Goal: Communication & Community: Answer question/provide support

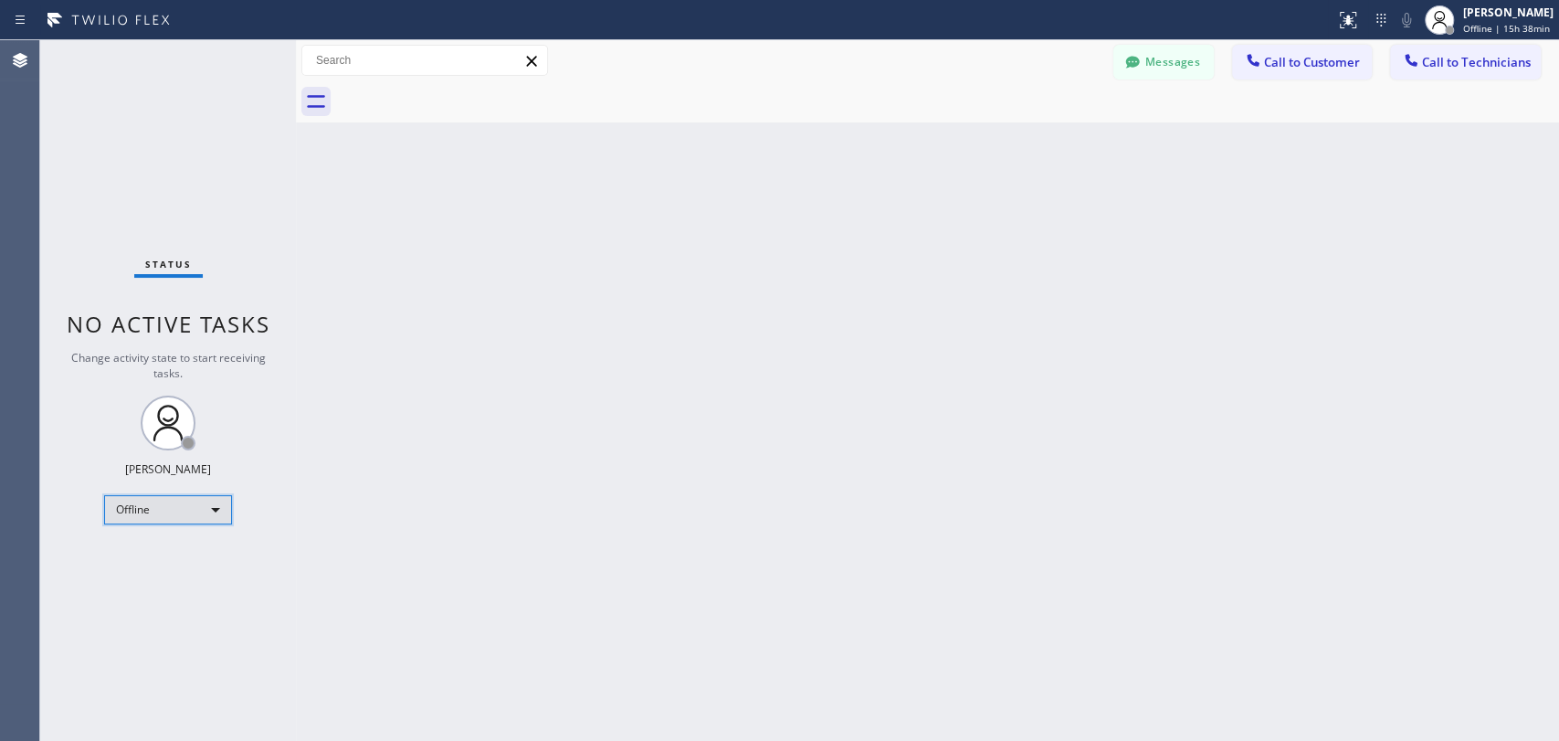
click at [175, 514] on div "Offline" at bounding box center [168, 509] width 128 height 29
click at [166, 550] on li "Available" at bounding box center [167, 555] width 124 height 22
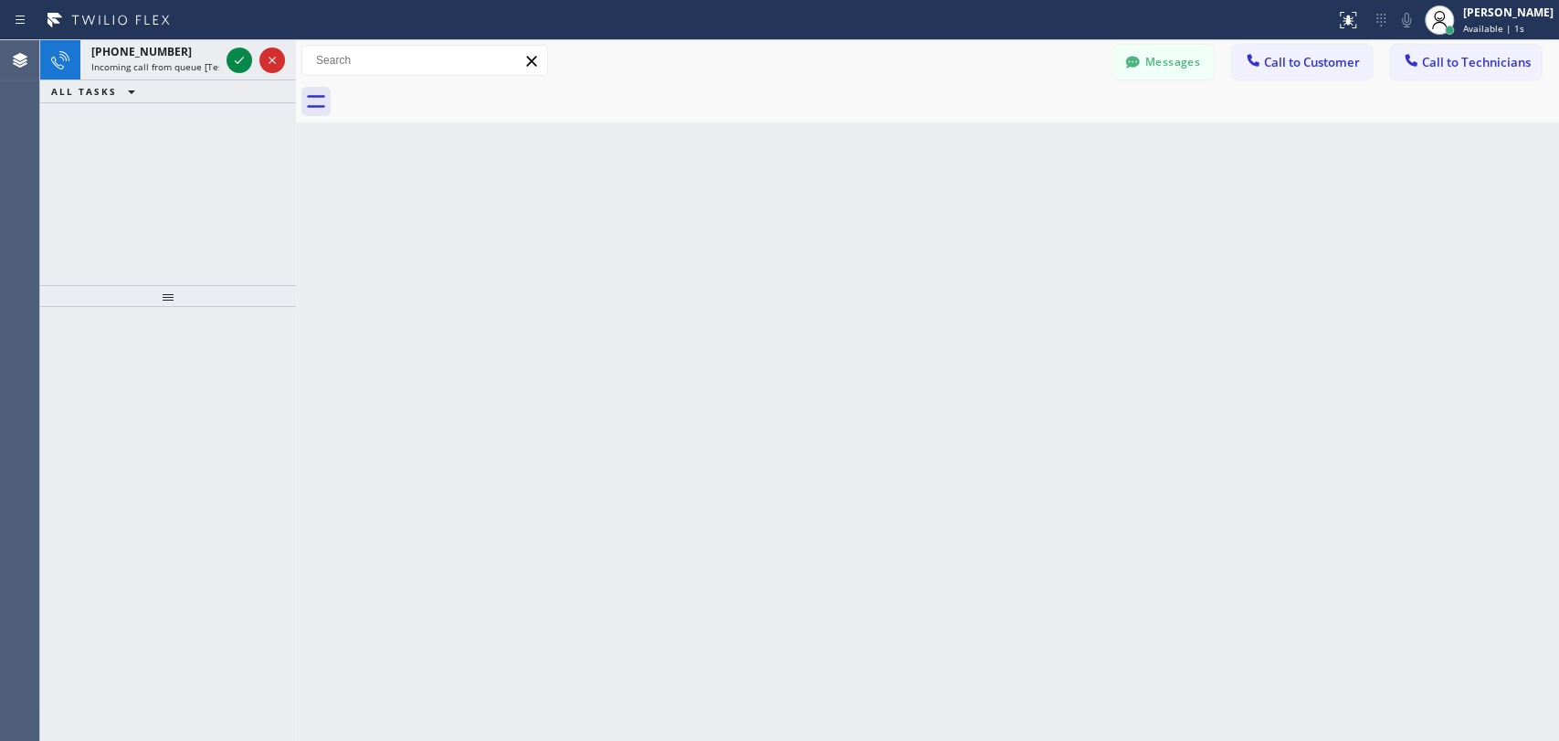
click at [854, 260] on div "Back to Dashboard Change Sender ID Customers Technicians DD [PERSON_NAME] [DATE…" at bounding box center [927, 390] width 1263 height 700
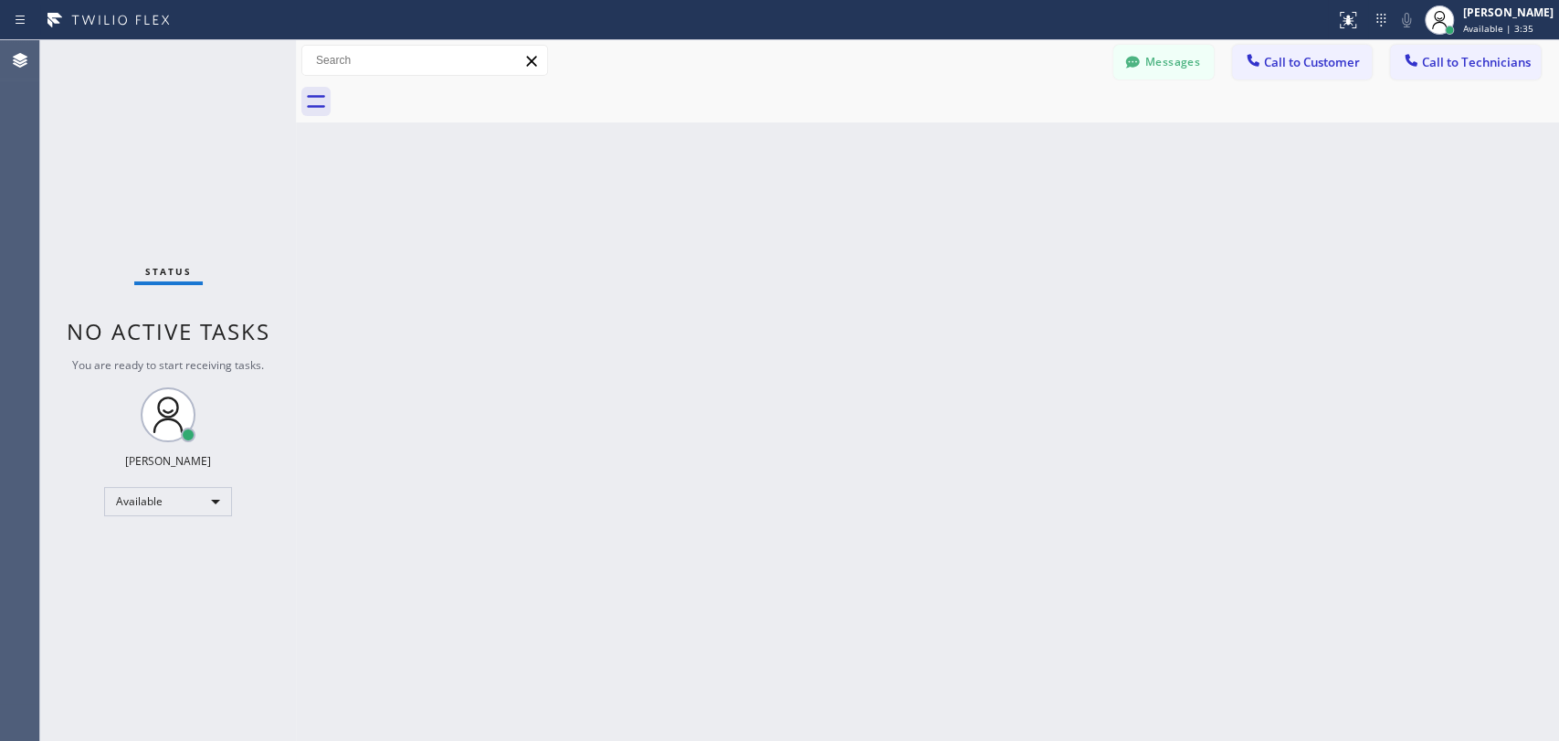
click at [1306, 469] on div "Back to Dashboard Change Sender ID Customers Technicians DD [PERSON_NAME] [DATE…" at bounding box center [927, 390] width 1263 height 700
click at [1268, 240] on div "Back to Dashboard Change Sender ID Customers Technicians DD Damian Dambra 09/19…" at bounding box center [927, 390] width 1263 height 700
click at [1498, 68] on span "Call to Technicians" at bounding box center [1476, 62] width 109 height 16
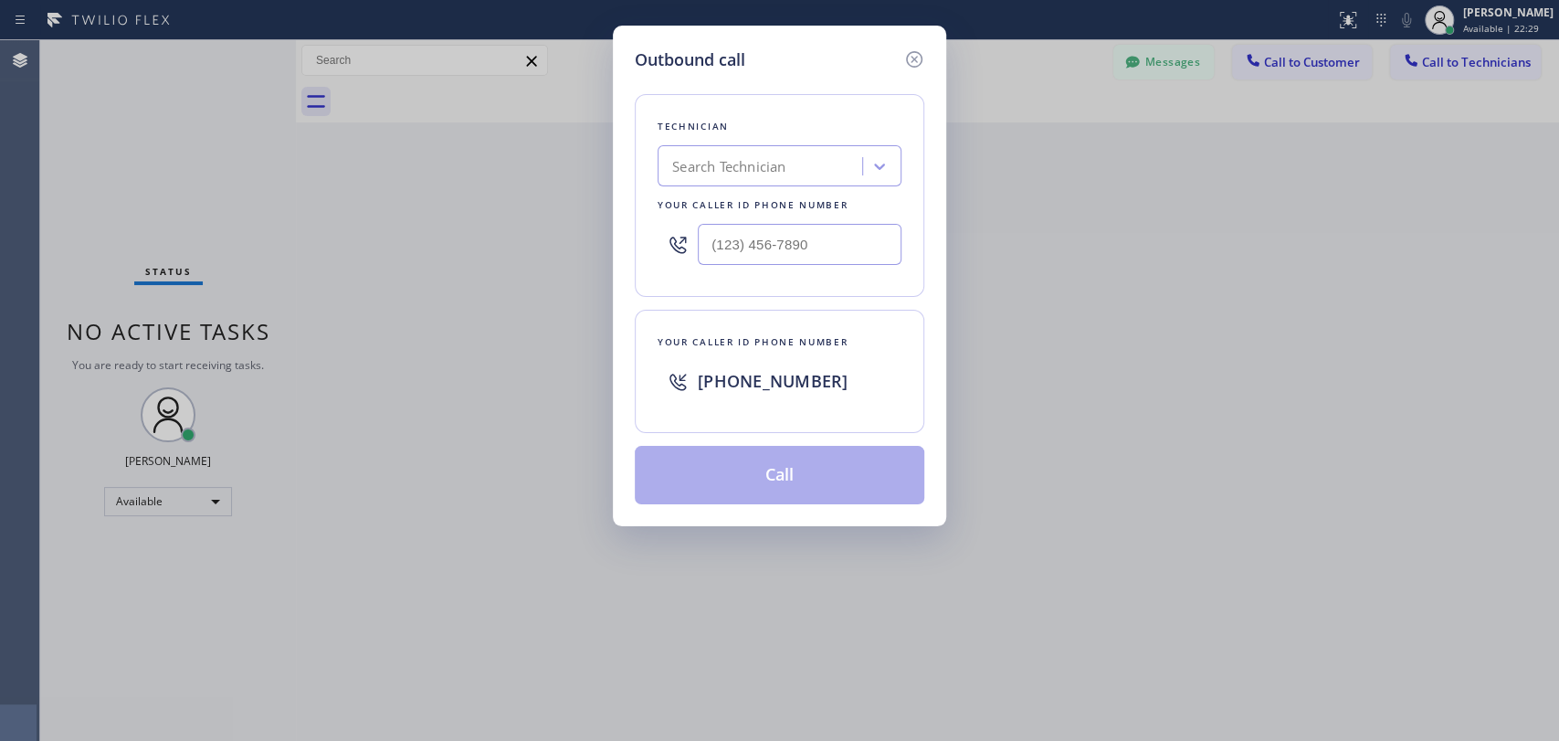
click at [825, 174] on div "Search Technician" at bounding box center [762, 167] width 199 height 32
drag, startPoint x: 671, startPoint y: 168, endPoint x: 790, endPoint y: 184, distance: 119.9
click at [788, 184] on div "ощыу ощыу" at bounding box center [780, 165] width 244 height 41
type input "jose"
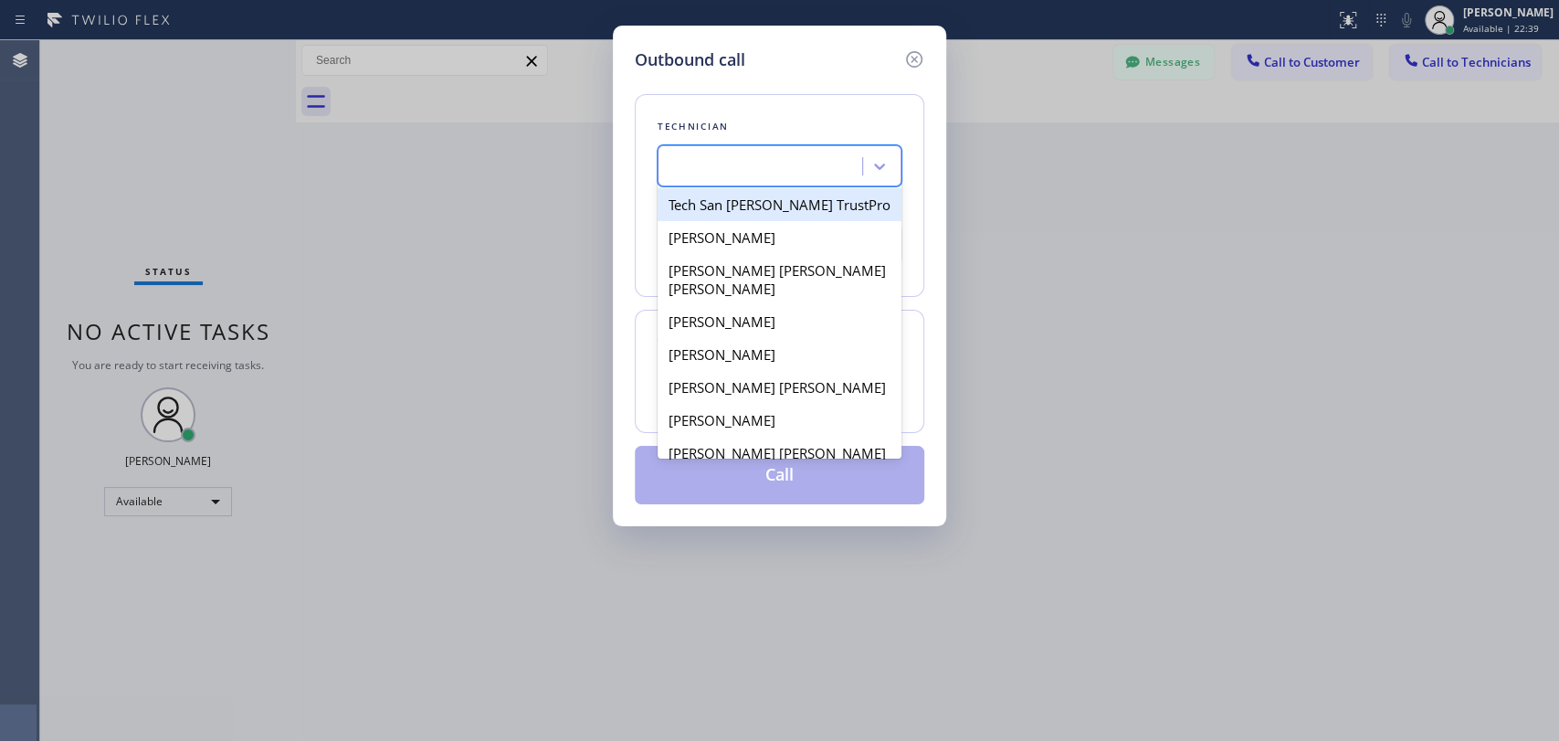
click at [665, 171] on div "jose" at bounding box center [762, 167] width 199 height 32
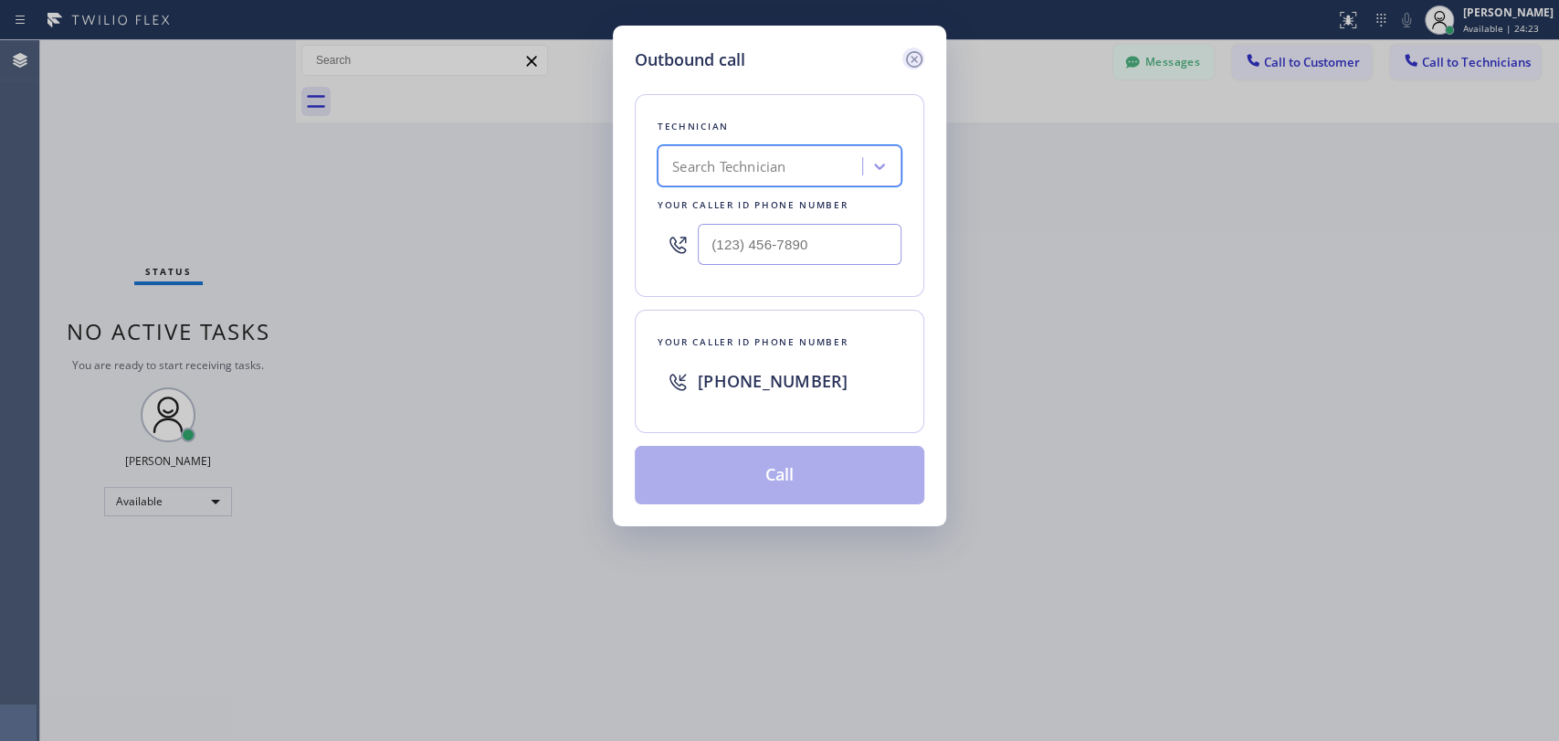
click at [919, 56] on icon at bounding box center [914, 59] width 22 height 22
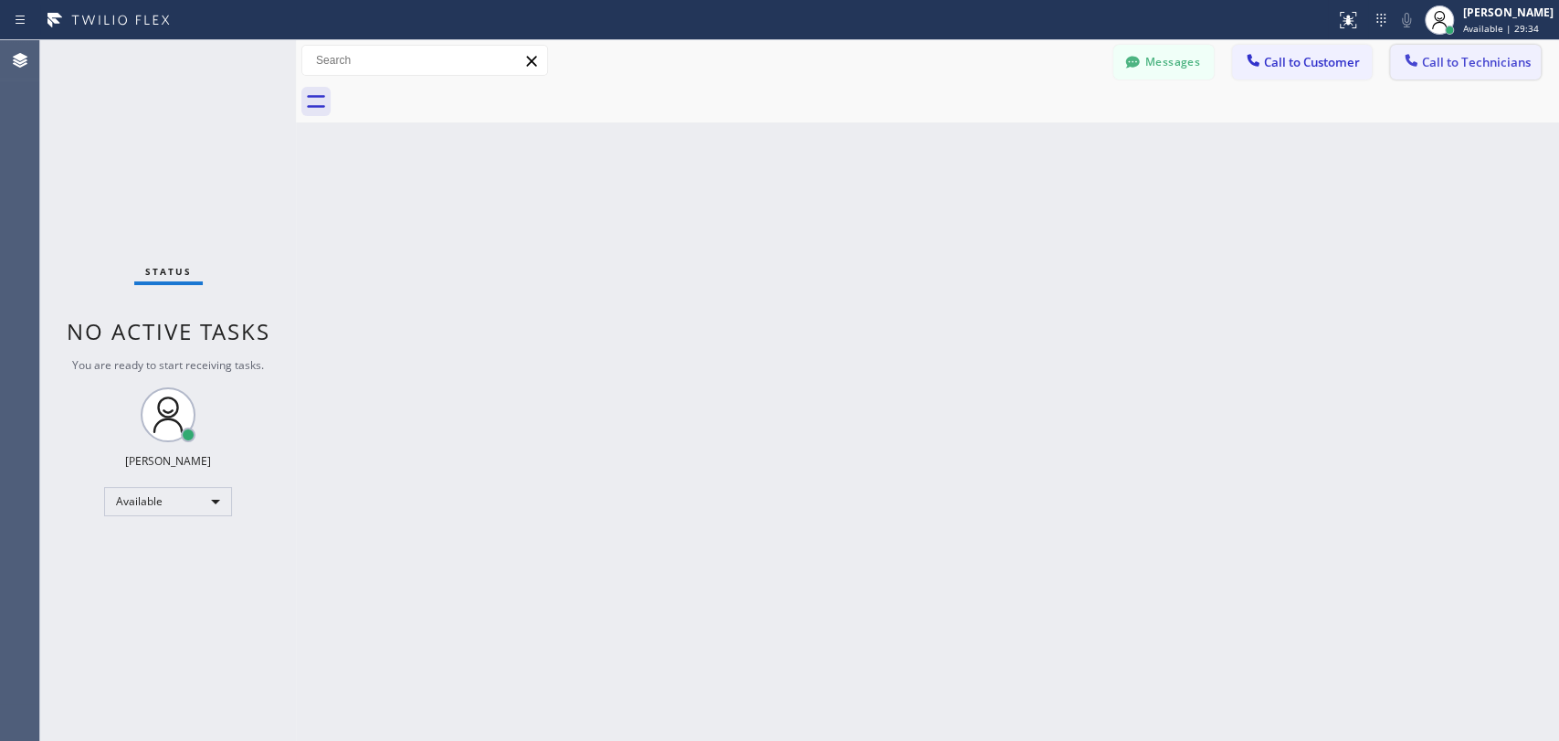
click at [1454, 68] on span "Call to Technicians" at bounding box center [1476, 62] width 109 height 16
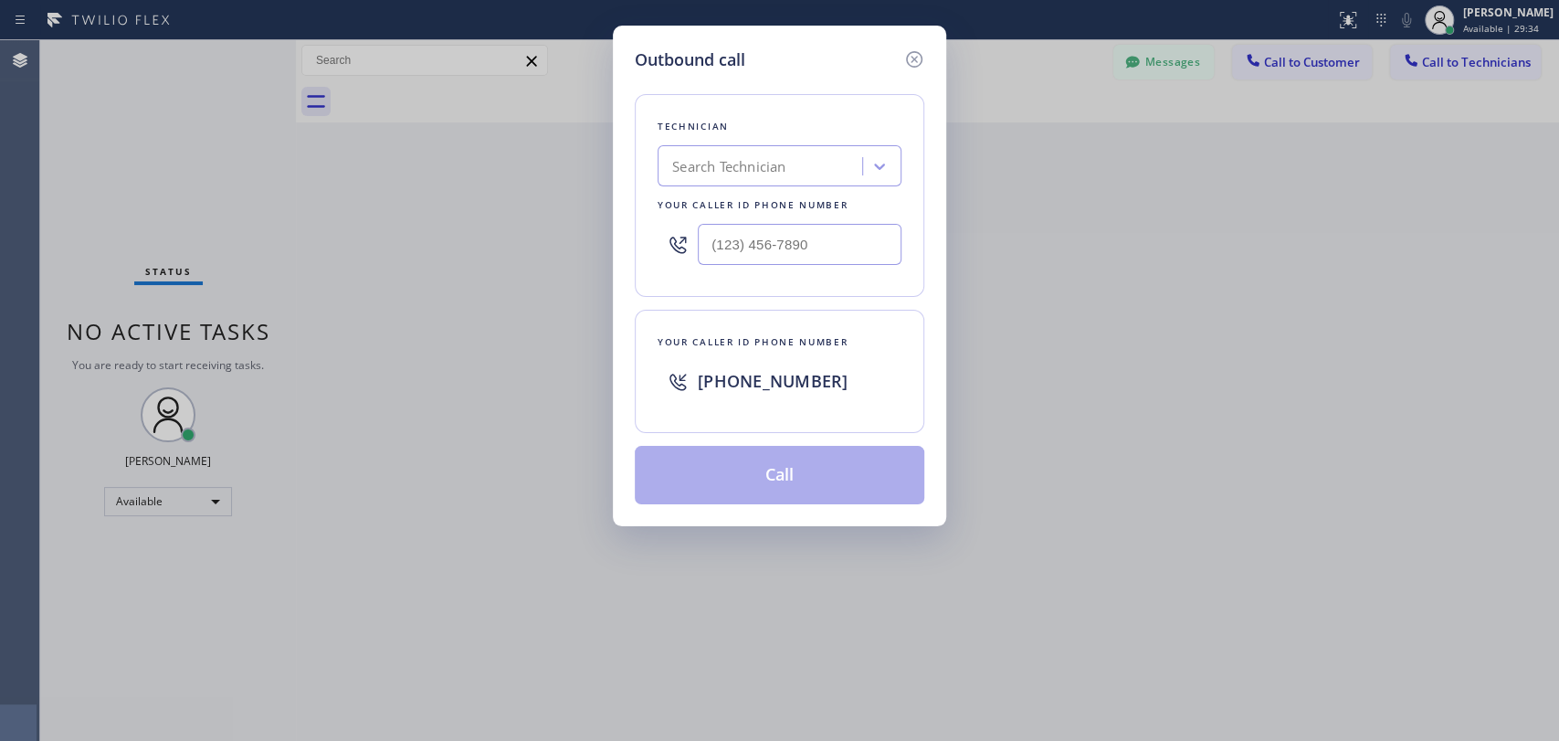
click at [773, 164] on div "Search Technician" at bounding box center [728, 166] width 113 height 21
type input "serg"
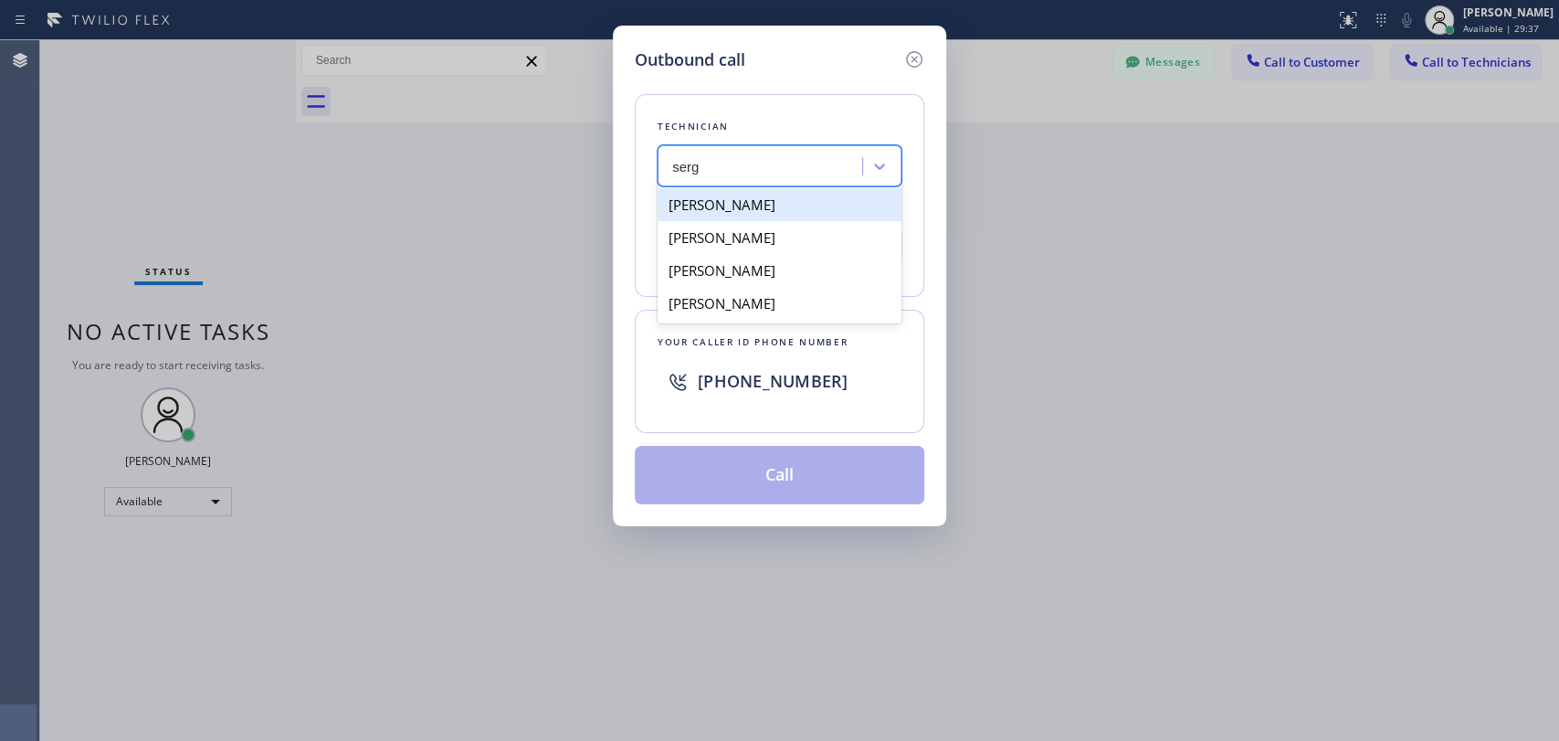
click at [780, 198] on div "[PERSON_NAME]" at bounding box center [780, 204] width 244 height 33
type input "(323) 304-1325"
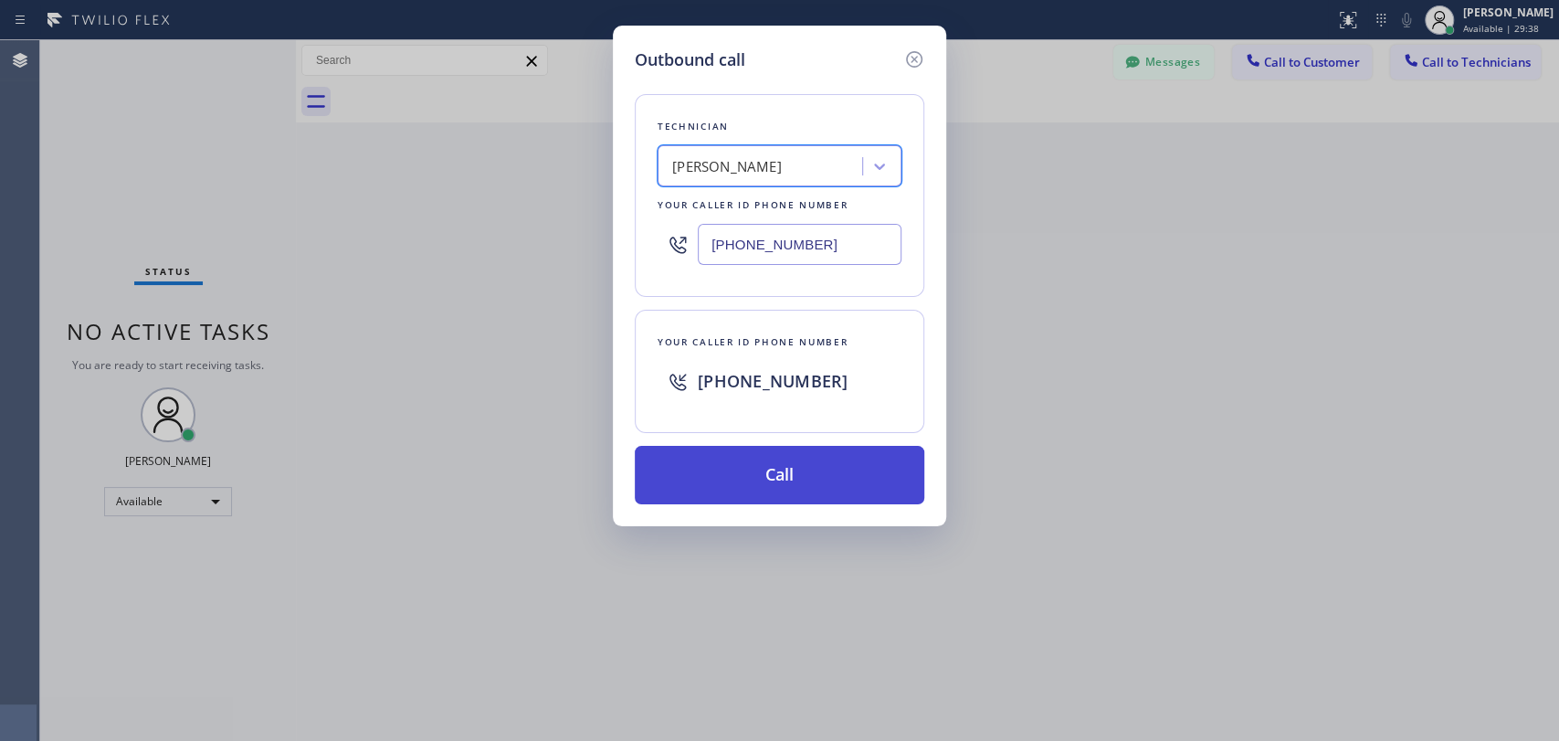
click at [759, 468] on button "Call" at bounding box center [779, 475] width 289 height 58
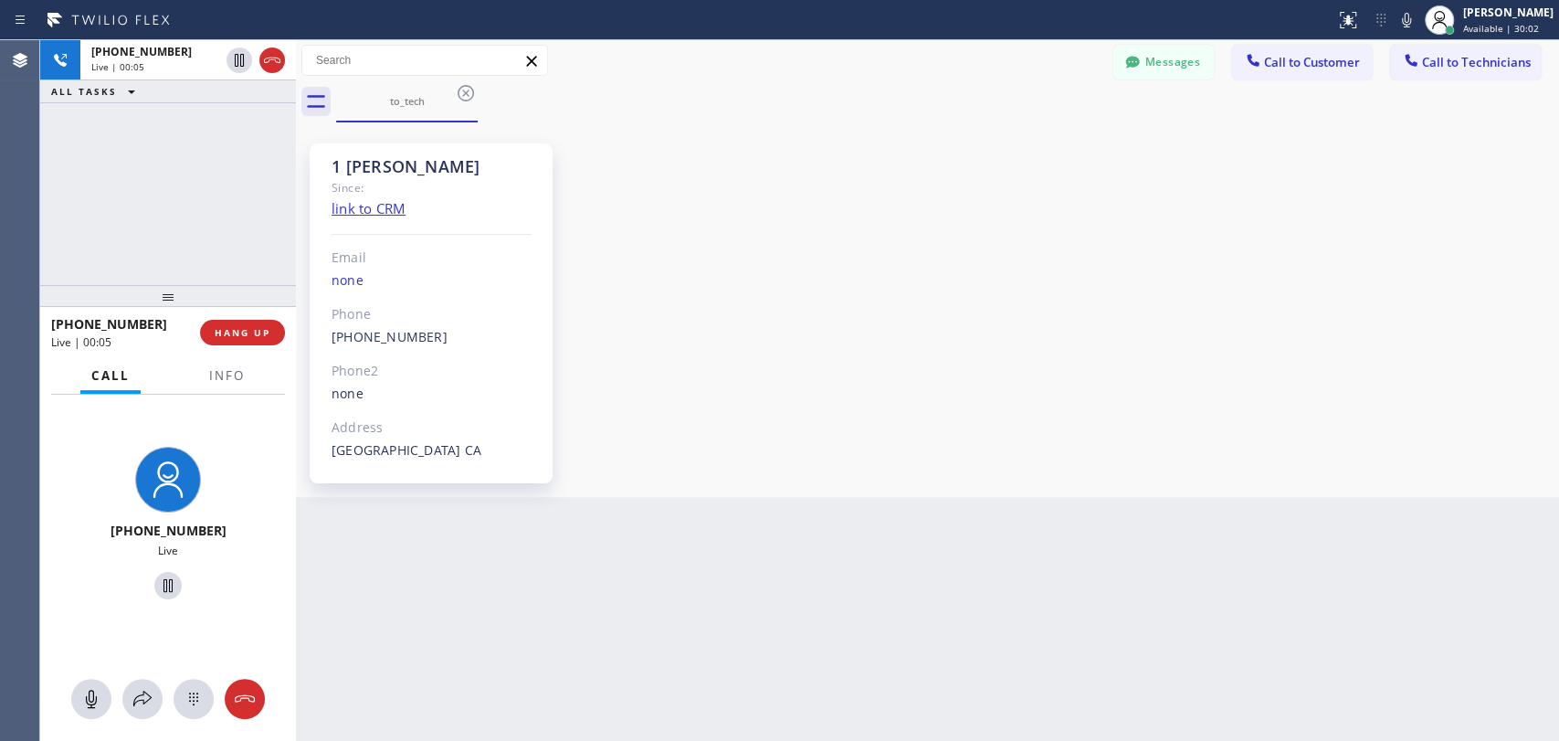
click at [1406, 245] on div "1 Sergey Since: link to CRM Email none Phone (323) 304-1325 Outbound call Techn…" at bounding box center [927, 309] width 1254 height 365
click at [219, 251] on div "+13233041325 Live | 03:36 ALL TASKS ALL TASKS ACTIVE TASKS TASKS IN WRAP UP" at bounding box center [168, 162] width 256 height 245
click at [263, 326] on span "HANG UP" at bounding box center [243, 332] width 56 height 13
click at [258, 331] on span "HANG UP" at bounding box center [243, 332] width 56 height 13
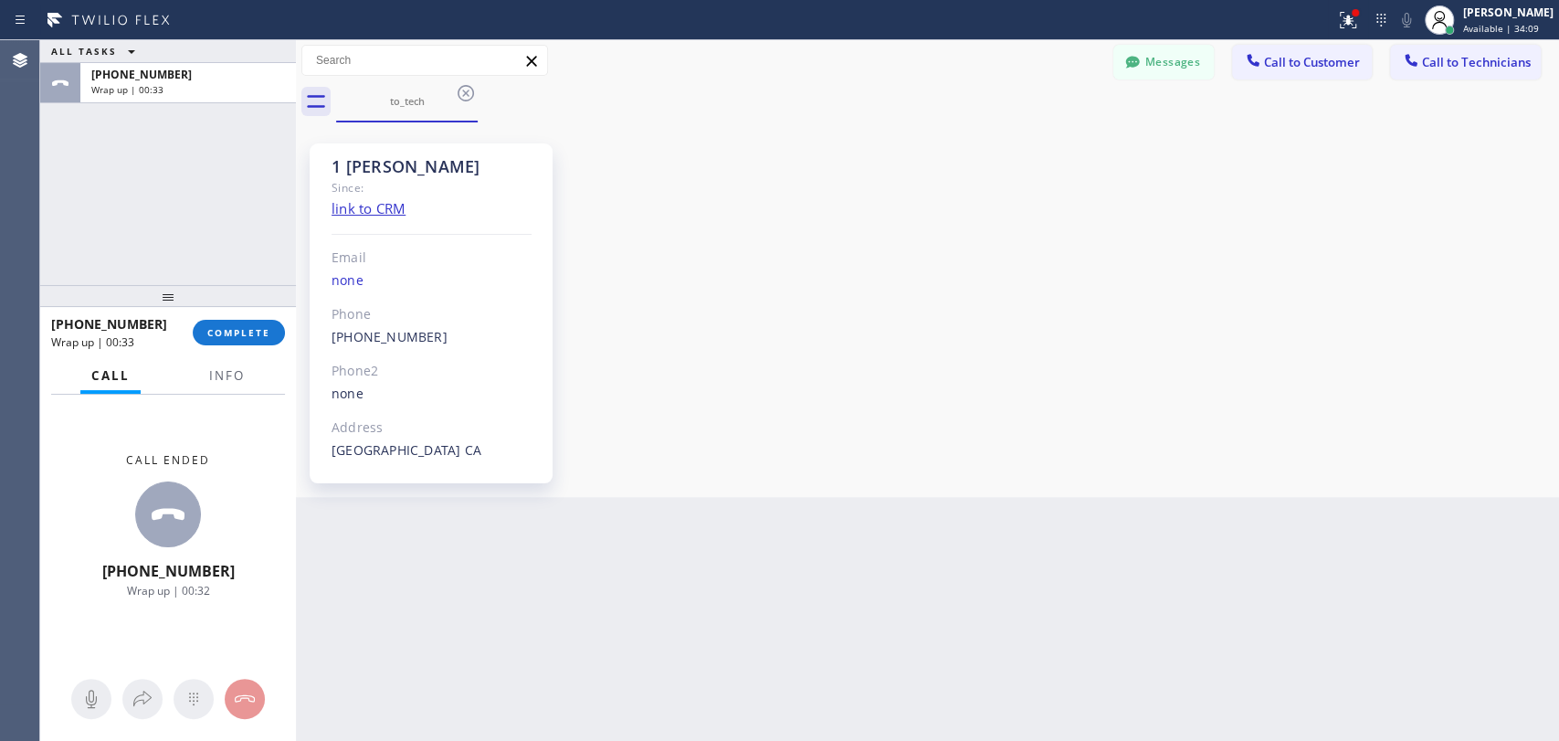
drag, startPoint x: 1308, startPoint y: 262, endPoint x: 1283, endPoint y: 255, distance: 25.7
click at [1308, 262] on div "1 Sergey Since: link to CRM Email none Phone (323) 304-1325 Outbound call Techn…" at bounding box center [927, 309] width 1254 height 365
click at [251, 335] on span "COMPLETE" at bounding box center [238, 332] width 63 height 13
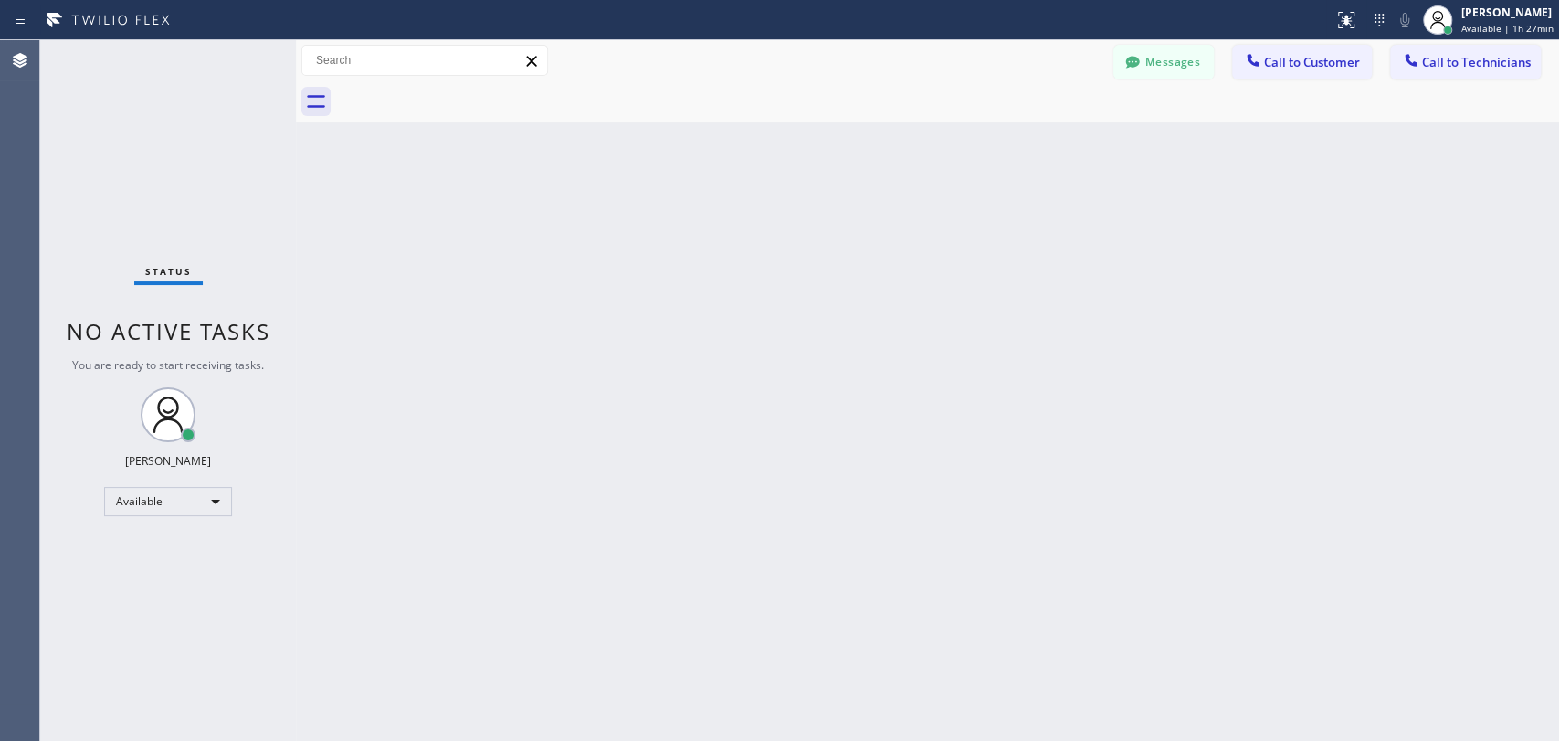
click at [288, 224] on div "Status No active tasks You are ready to start receiving tasks. [PERSON_NAME] Av…" at bounding box center [168, 390] width 256 height 700
click at [1326, 272] on div "Back to Dashboard Change Sender ID Customers Technicians DD [PERSON_NAME] [DATE…" at bounding box center [927, 390] width 1263 height 700
click at [745, 214] on div "Back to Dashboard Change Sender ID Customers Technicians DD [PERSON_NAME] [DATE…" at bounding box center [927, 390] width 1263 height 700
drag, startPoint x: 1463, startPoint y: 53, endPoint x: 1444, endPoint y: 53, distance: 19.2
click at [1463, 53] on button "Call to Technicians" at bounding box center [1465, 62] width 151 height 35
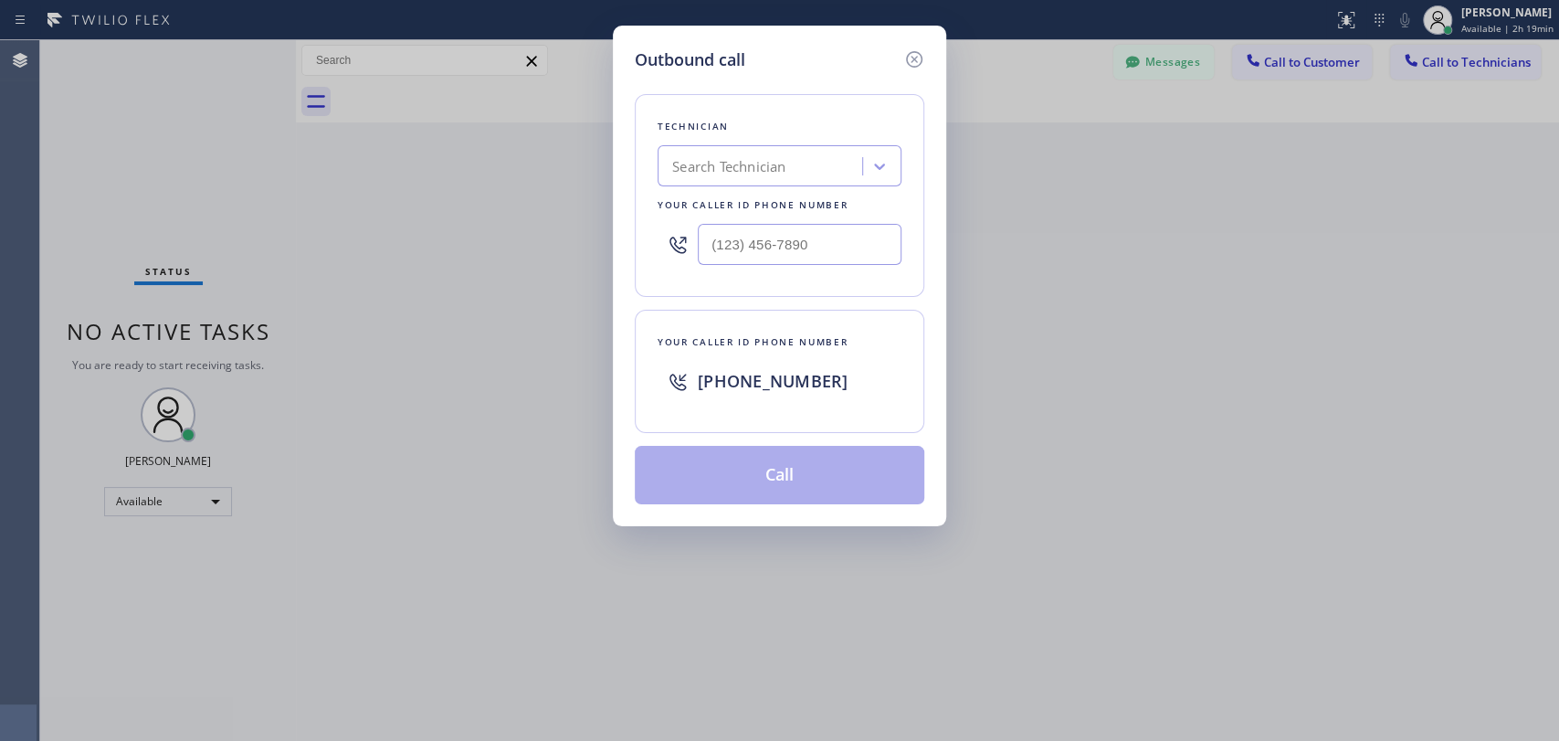
click at [718, 162] on div "Search Technician" at bounding box center [728, 166] width 113 height 21
type input "в"
type input "[PERSON_NAME]"
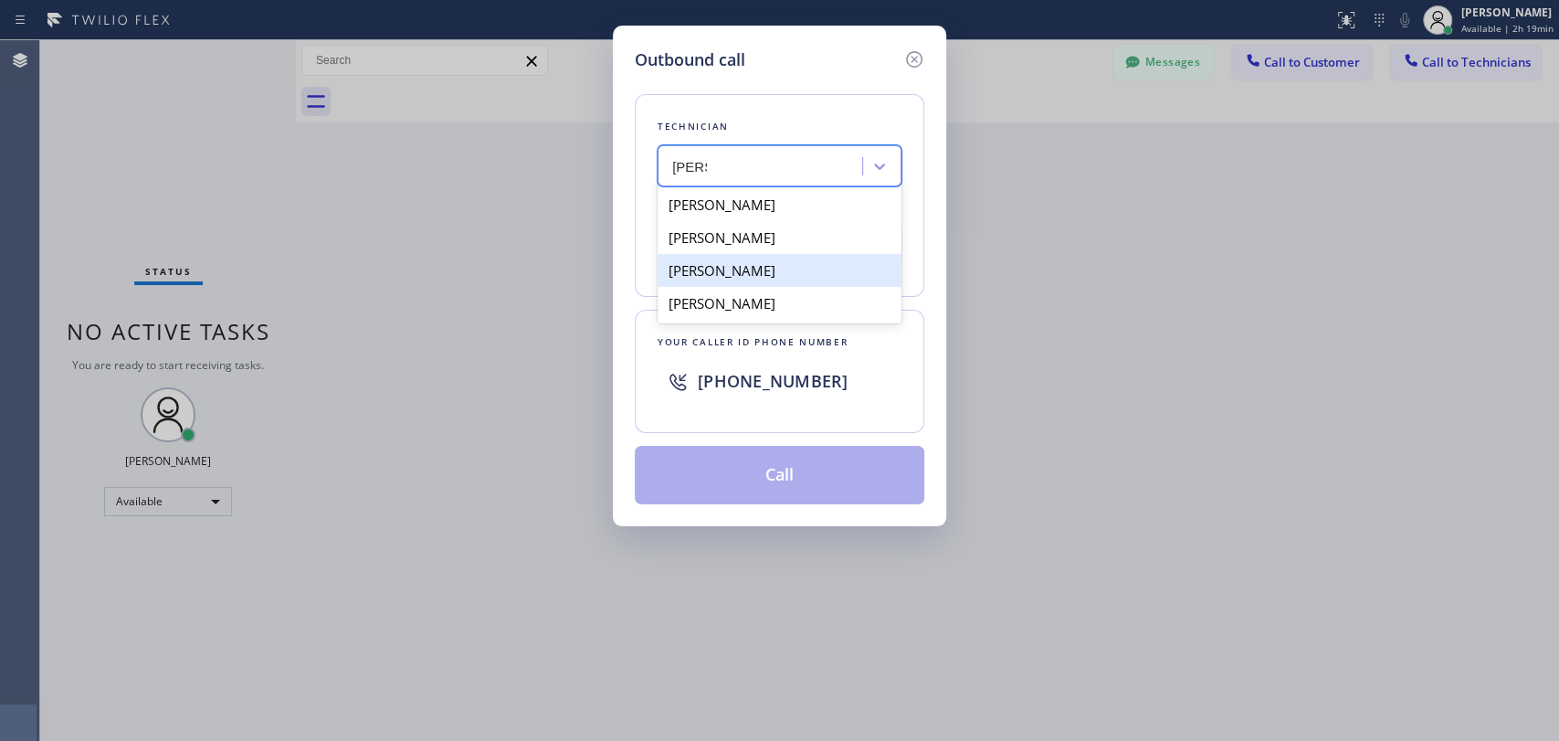
click at [774, 277] on div "Denis Nikolayevich Bolshunov" at bounding box center [780, 270] width 244 height 33
type input "(949) 394-0845"
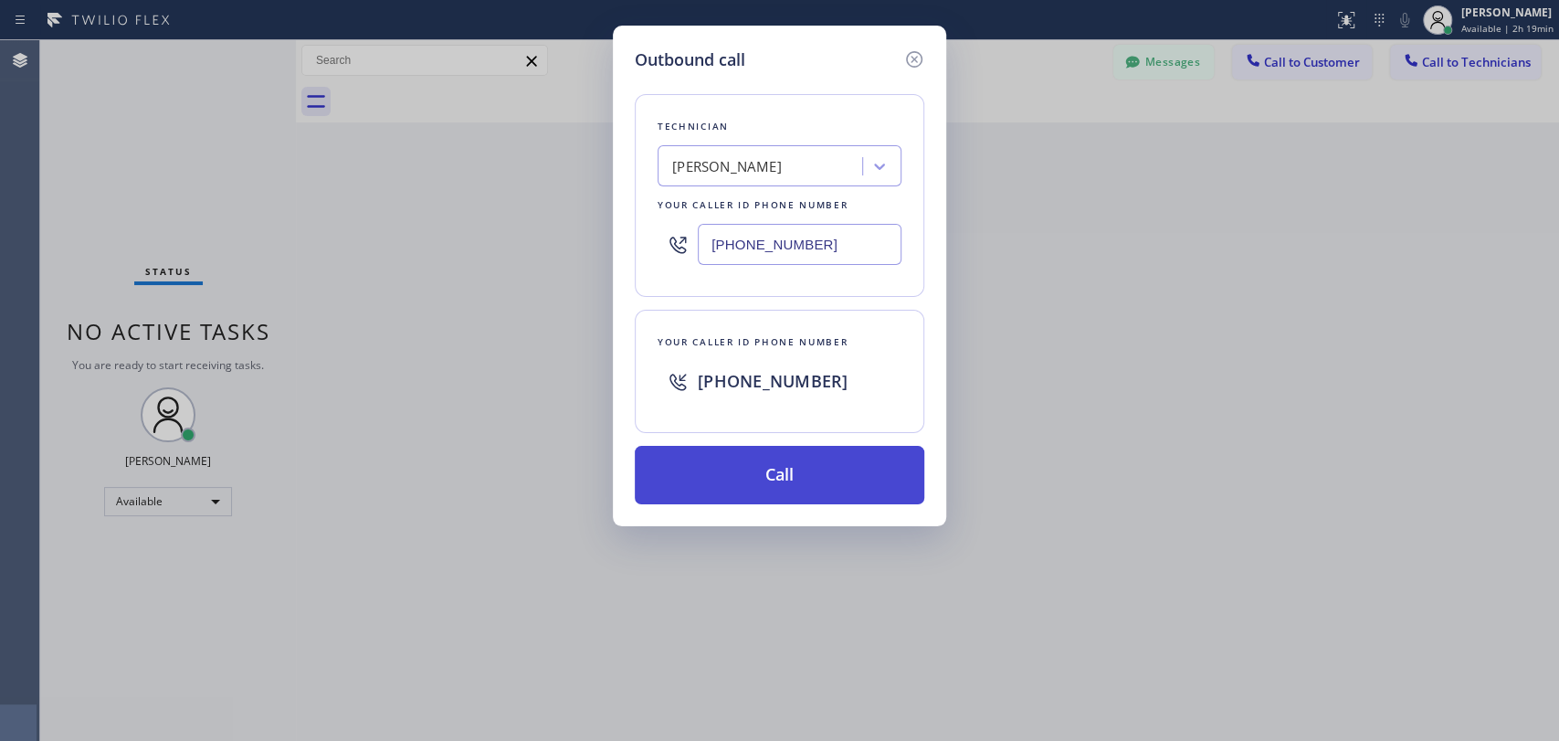
click at [752, 454] on button "Call" at bounding box center [779, 475] width 289 height 58
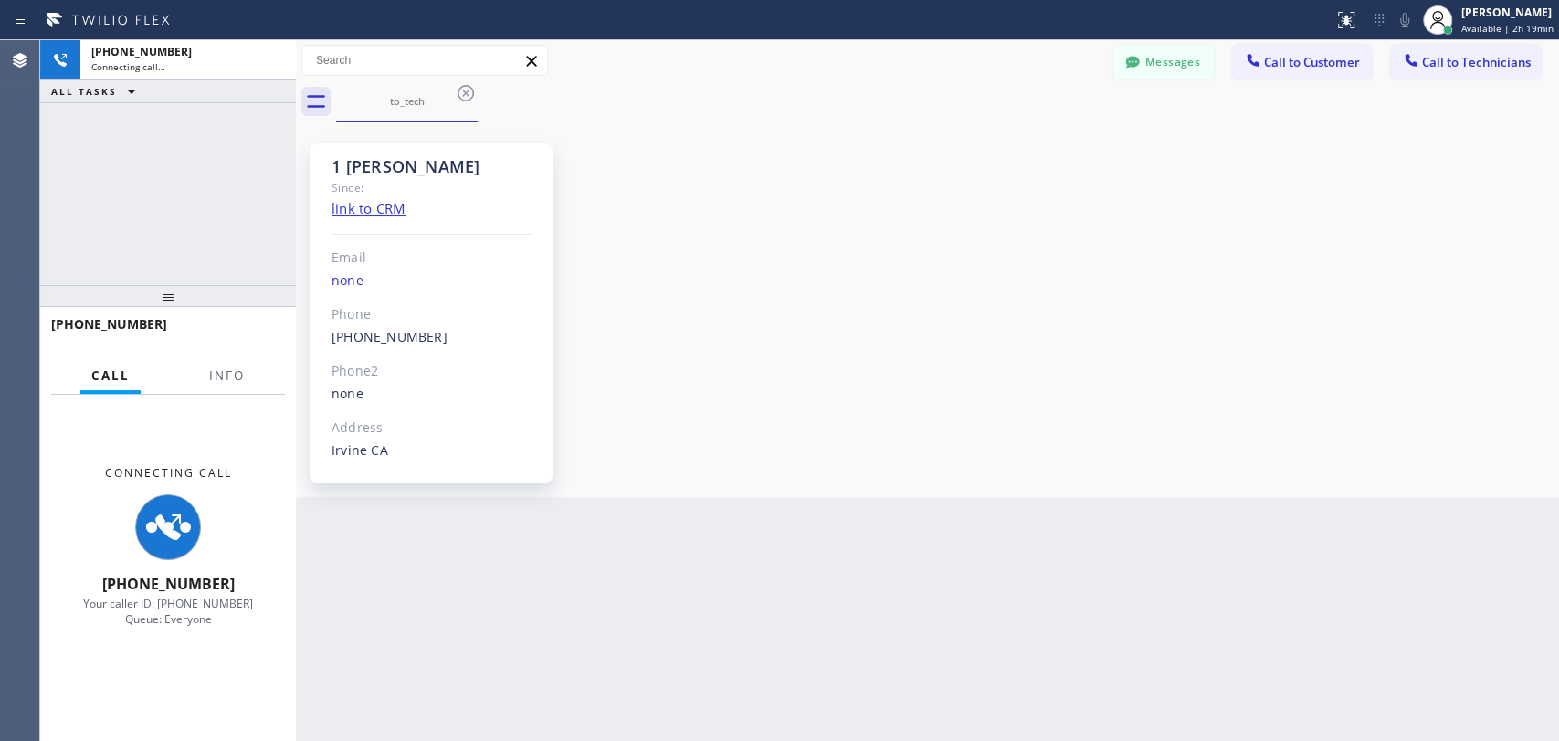
scroll to position [9798, 0]
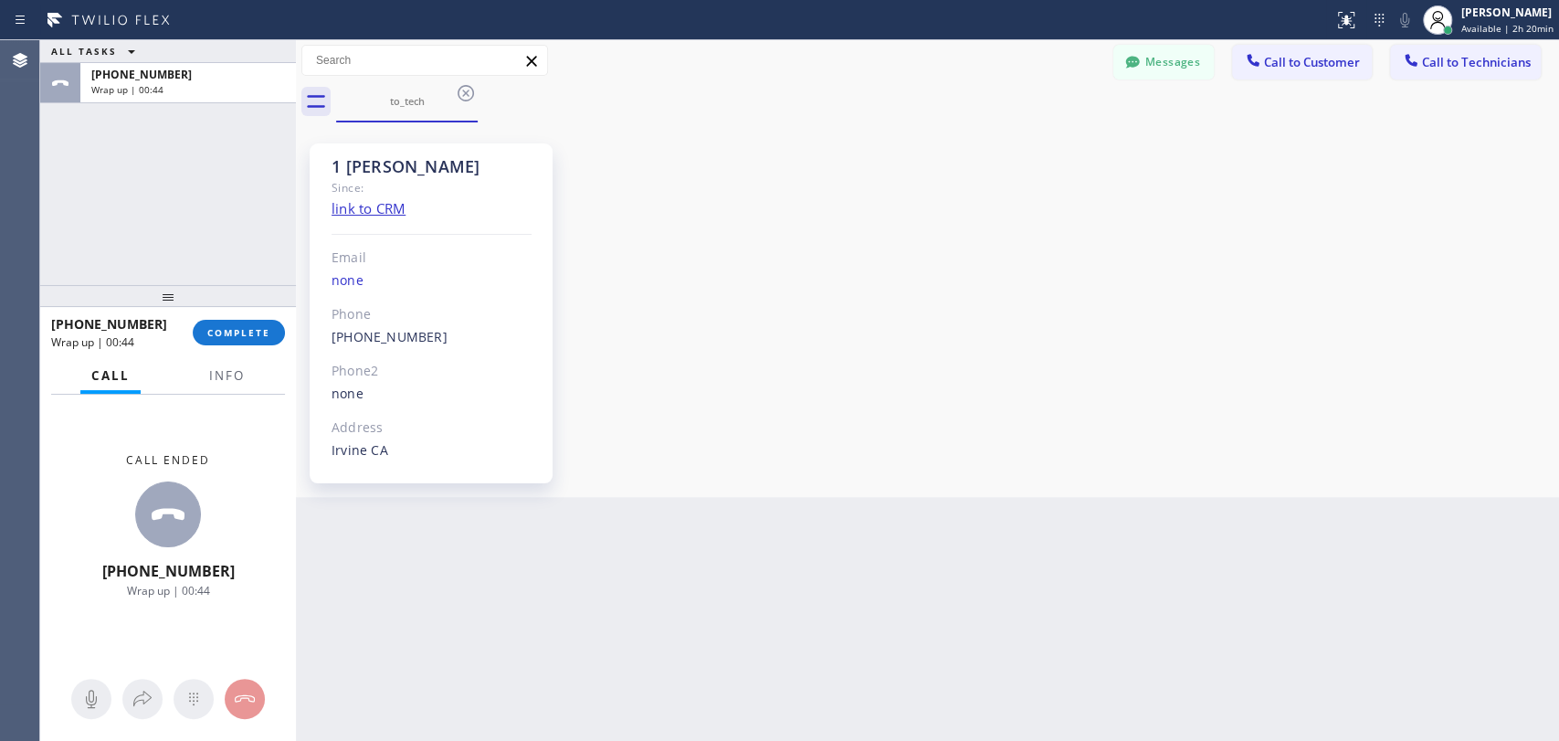
click at [37, 436] on div "Agent Desktop" at bounding box center [19, 390] width 39 height 700
click at [259, 321] on button "COMPLETE" at bounding box center [239, 333] width 92 height 26
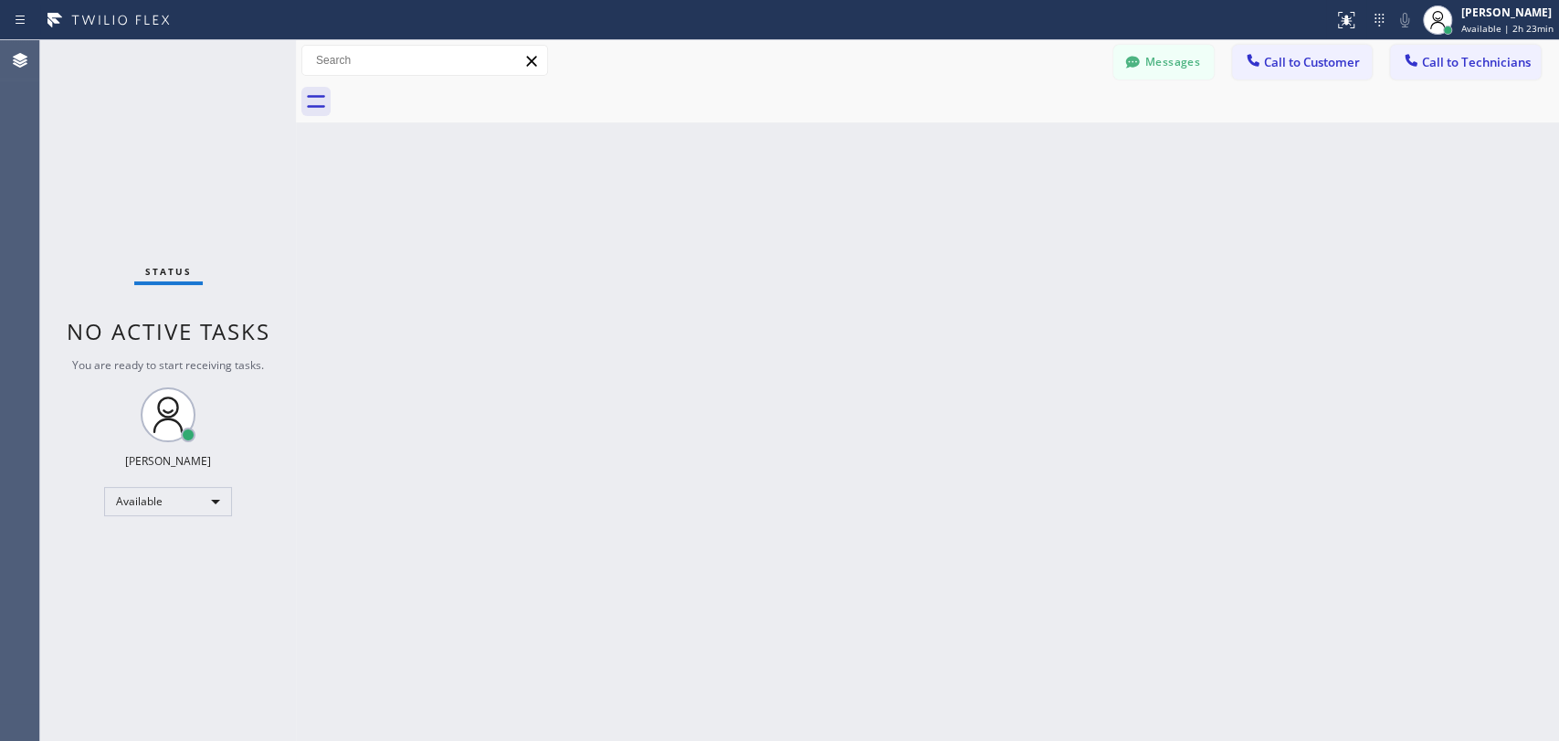
click at [1366, 279] on div "Back to Dashboard Change Sender ID Customers Technicians DD [PERSON_NAME] [DATE…" at bounding box center [927, 390] width 1263 height 700
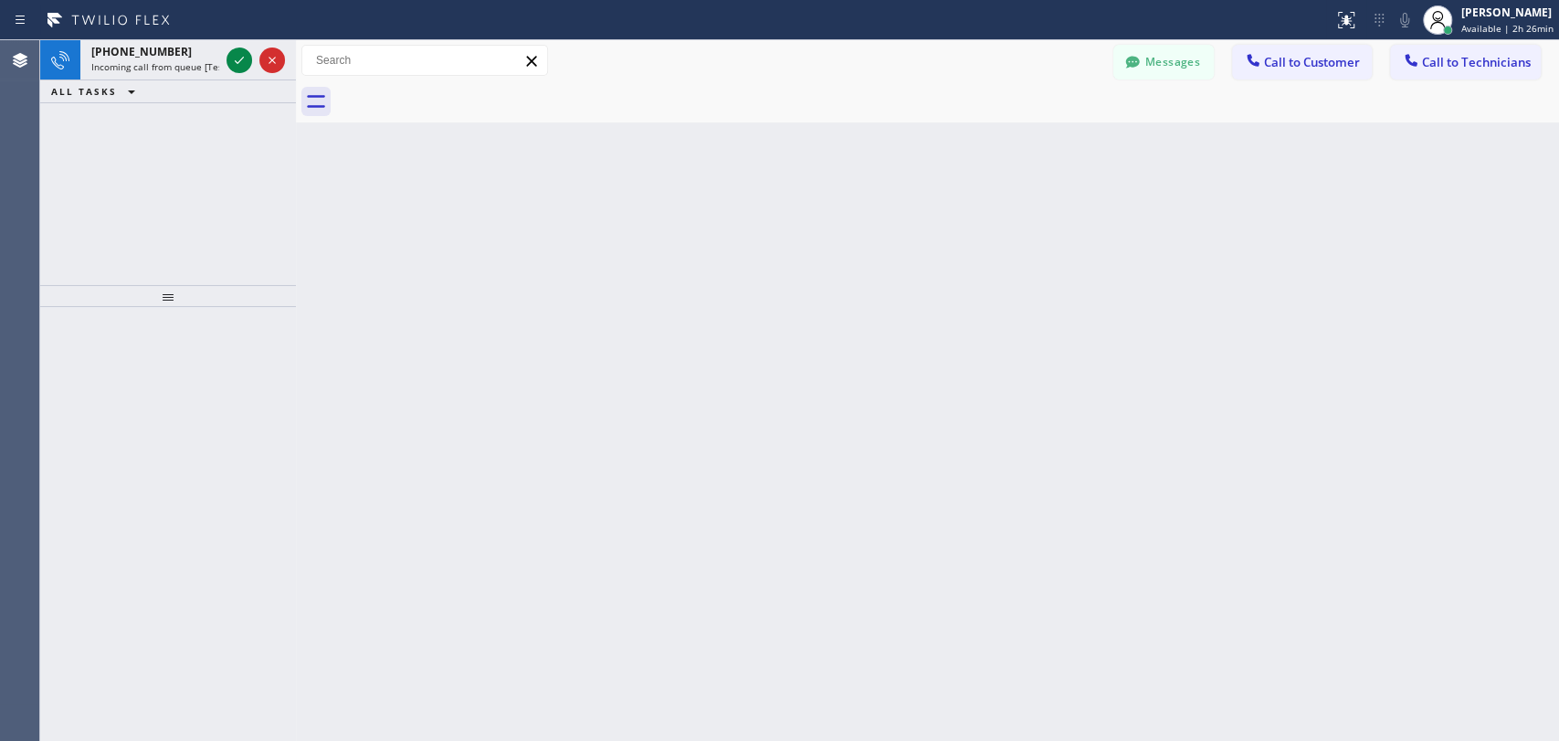
click at [1346, 320] on div "Back to Dashboard Change Sender ID Customers Technicians DD [PERSON_NAME] [DATE…" at bounding box center [927, 390] width 1263 height 700
click at [1297, 379] on div "Back to Dashboard Change Sender ID Customers Technicians DD [PERSON_NAME] [DATE…" at bounding box center [927, 390] width 1263 height 700
click at [1357, 283] on div "Back to Dashboard Change Sender ID Customers Technicians DD [PERSON_NAME] [DATE…" at bounding box center [927, 390] width 1263 height 700
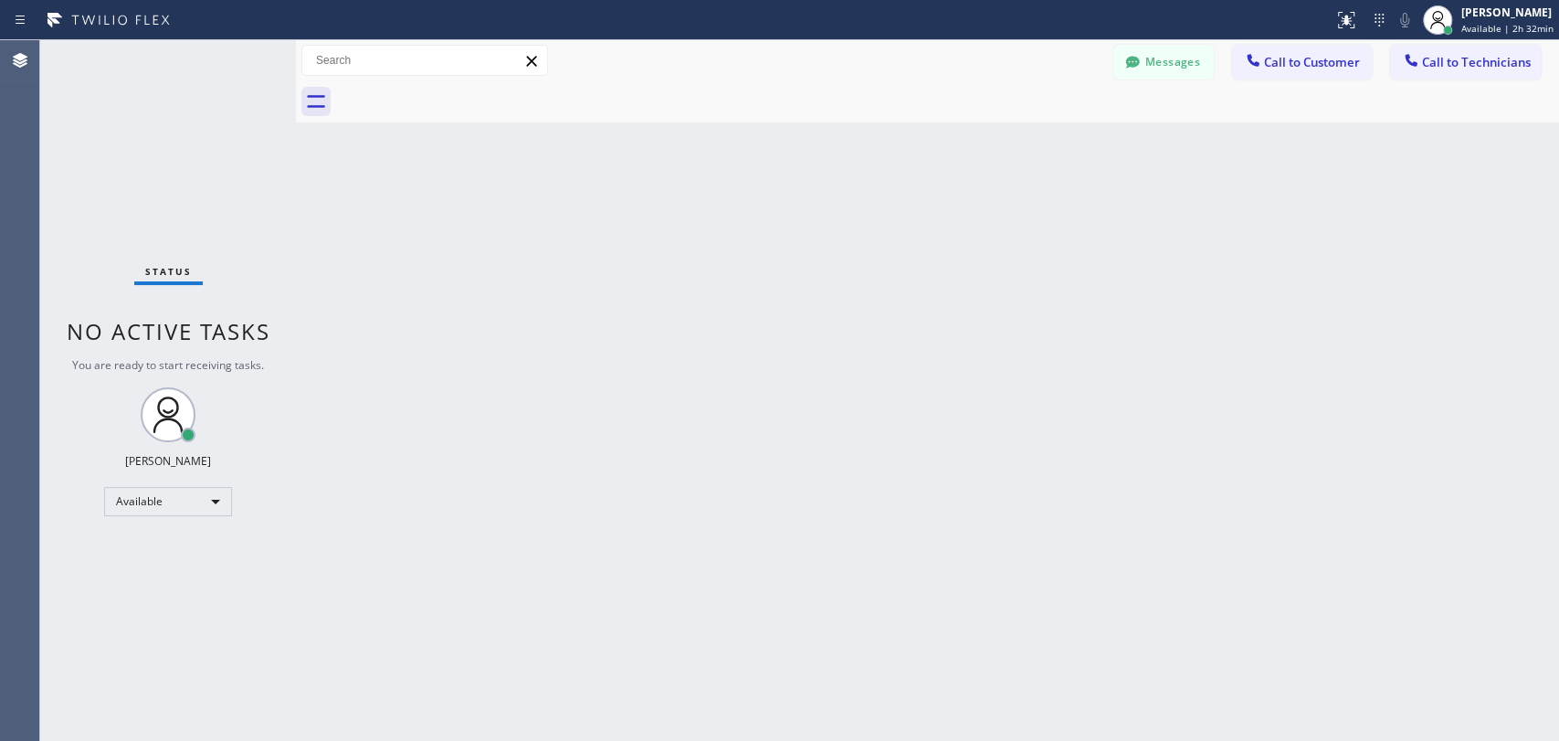
click at [1360, 312] on div "Back to Dashboard Change Sender ID Customers Technicians DD [PERSON_NAME] [DATE…" at bounding box center [927, 390] width 1263 height 700
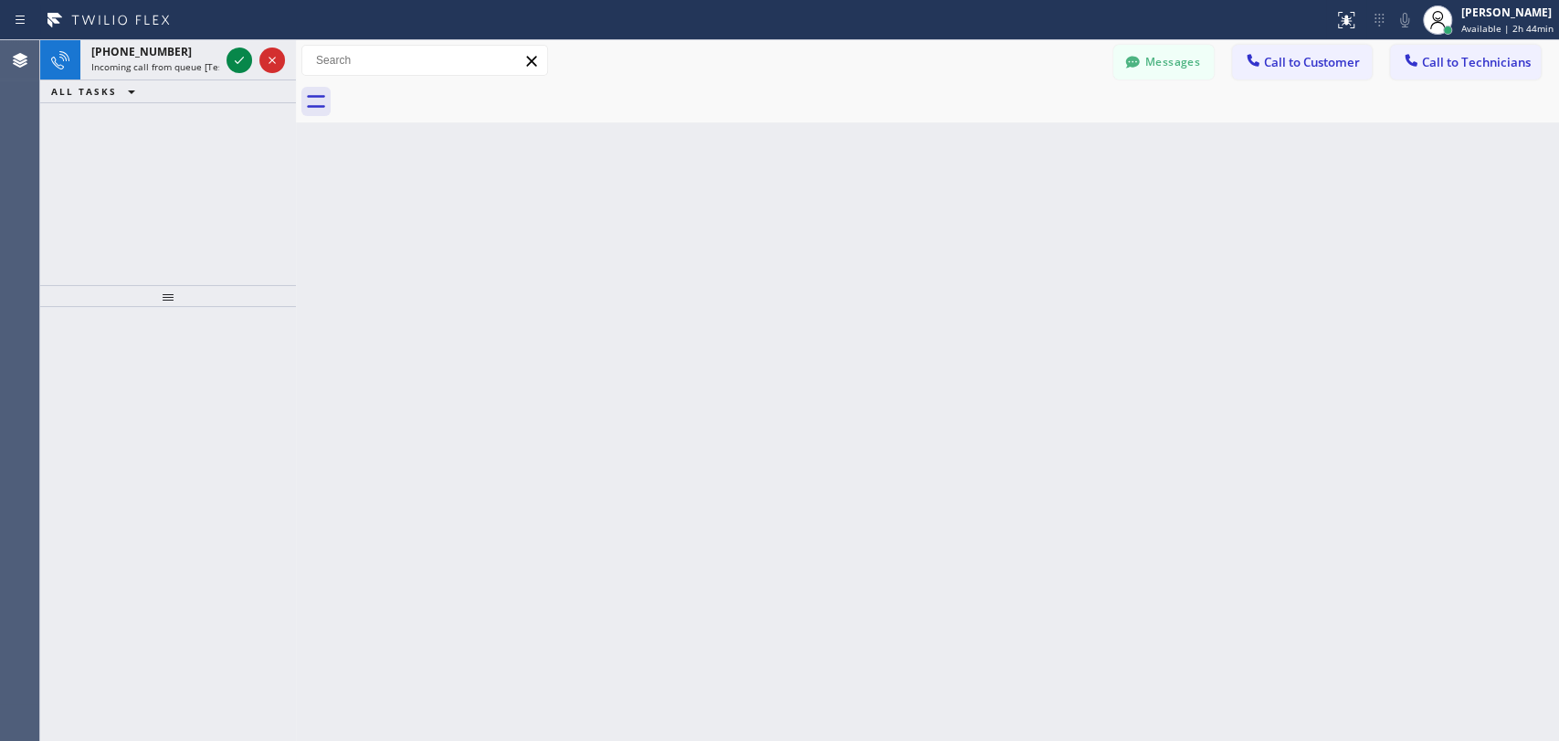
click at [1316, 476] on div "Back to Dashboard Change Sender ID Customers Technicians DD [PERSON_NAME] [DATE…" at bounding box center [927, 390] width 1263 height 700
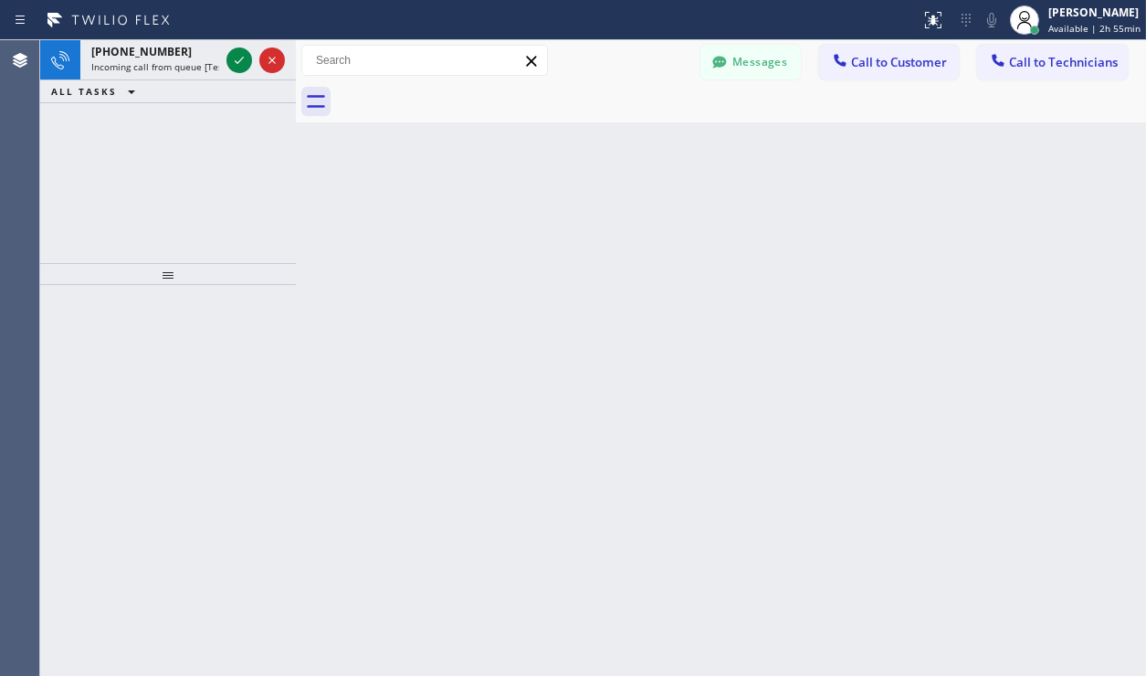
click at [871, 363] on div "Back to Dashboard Change Sender ID Customers Technicians DD [PERSON_NAME] [DATE…" at bounding box center [721, 358] width 850 height 636
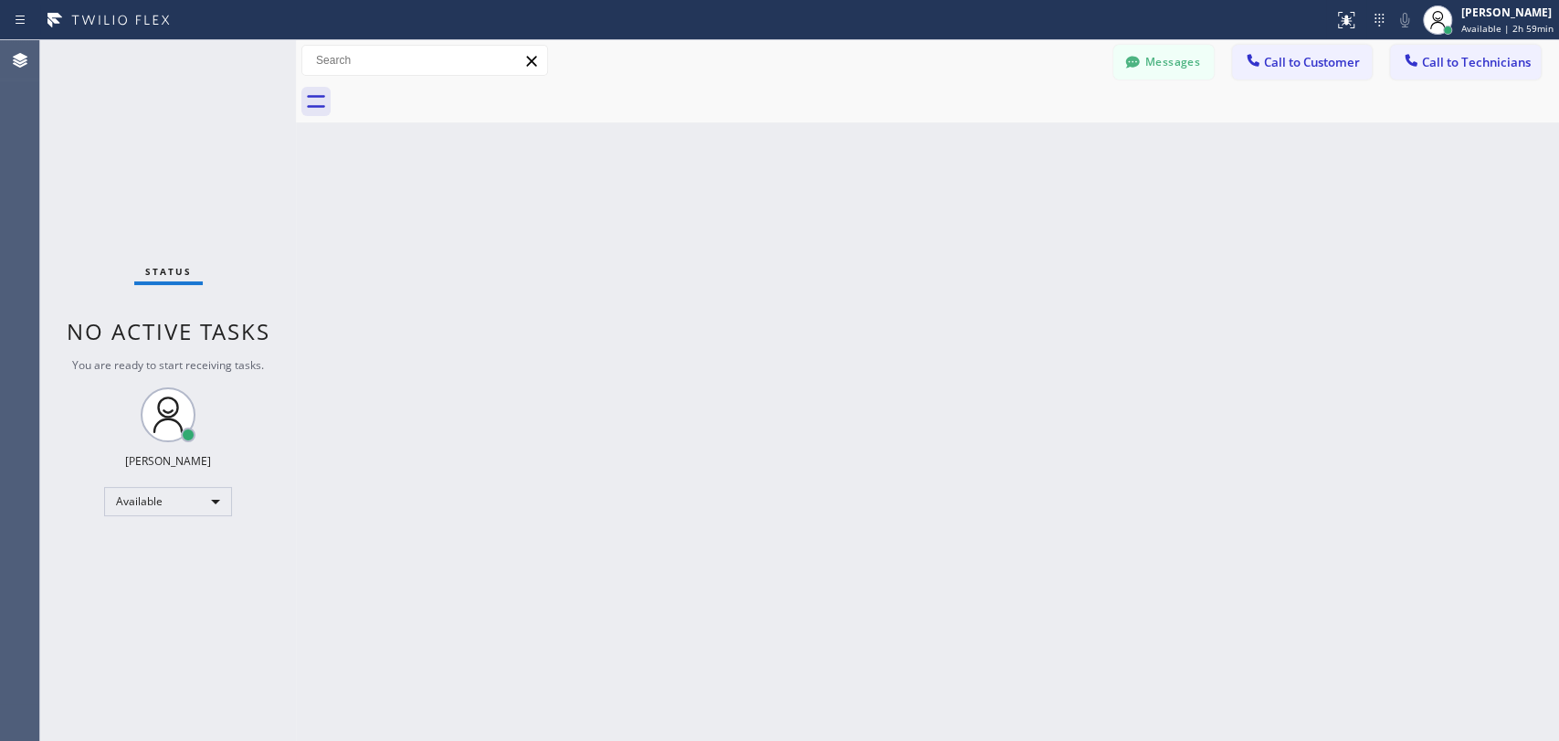
click at [1390, 406] on div "Back to Dashboard Change Sender ID Customers Technicians DD [PERSON_NAME] [DATE…" at bounding box center [927, 390] width 1263 height 700
click at [1484, 67] on span "Call to Technicians" at bounding box center [1476, 62] width 109 height 16
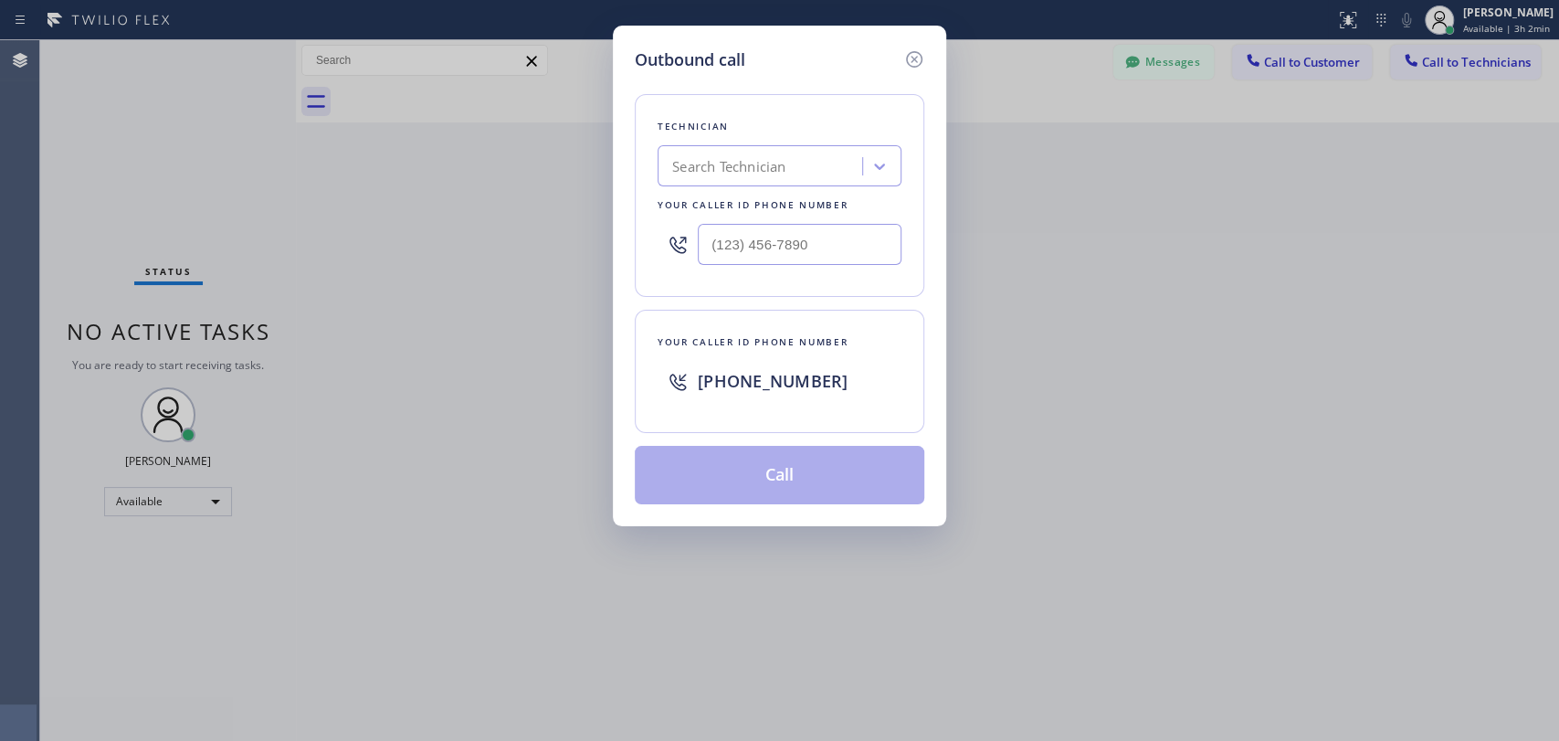
click at [914, 62] on icon at bounding box center [914, 59] width 22 height 22
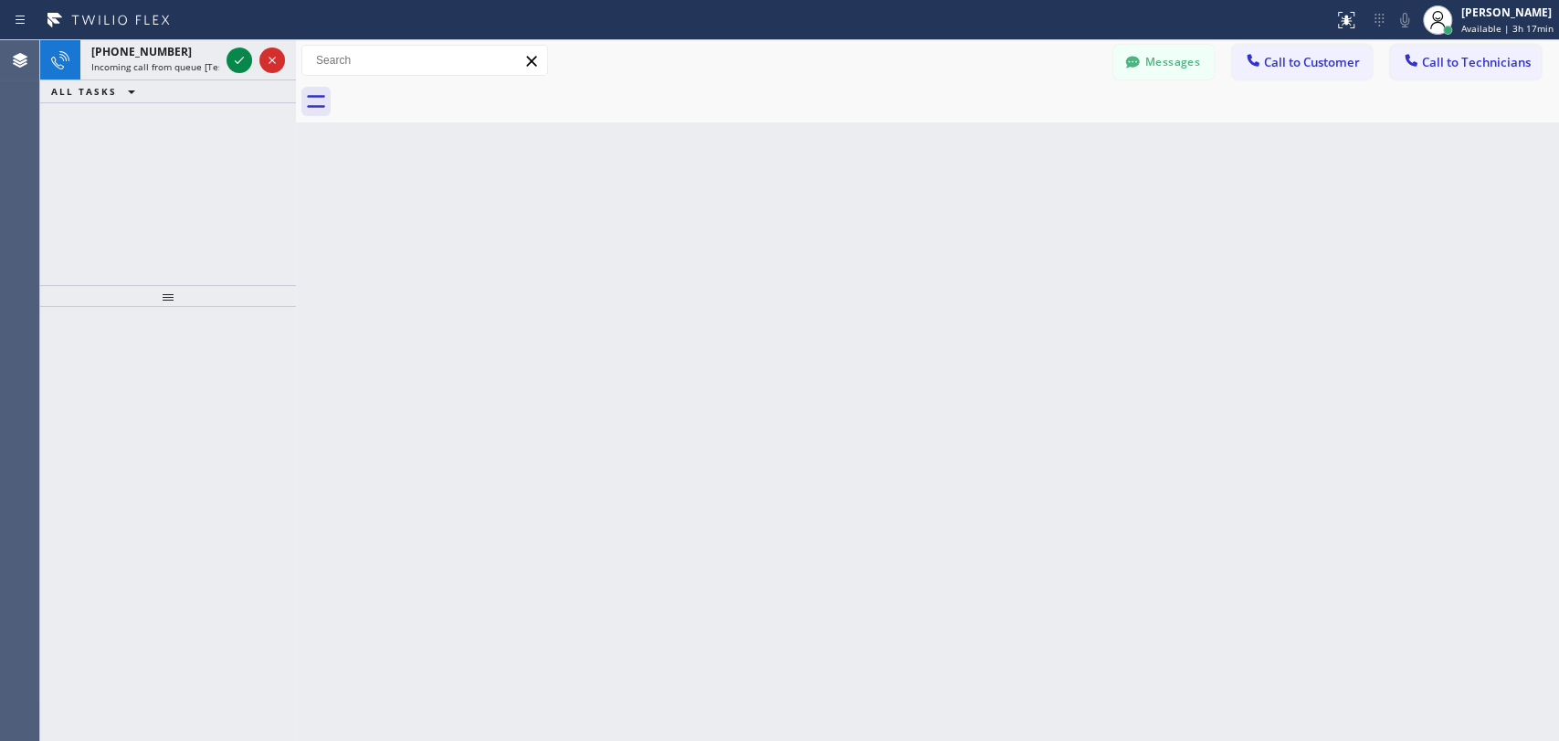
click at [1390, 491] on div "Back to Dashboard Change Sender ID Customers Technicians DD [PERSON_NAME] [DATE…" at bounding box center [927, 390] width 1263 height 700
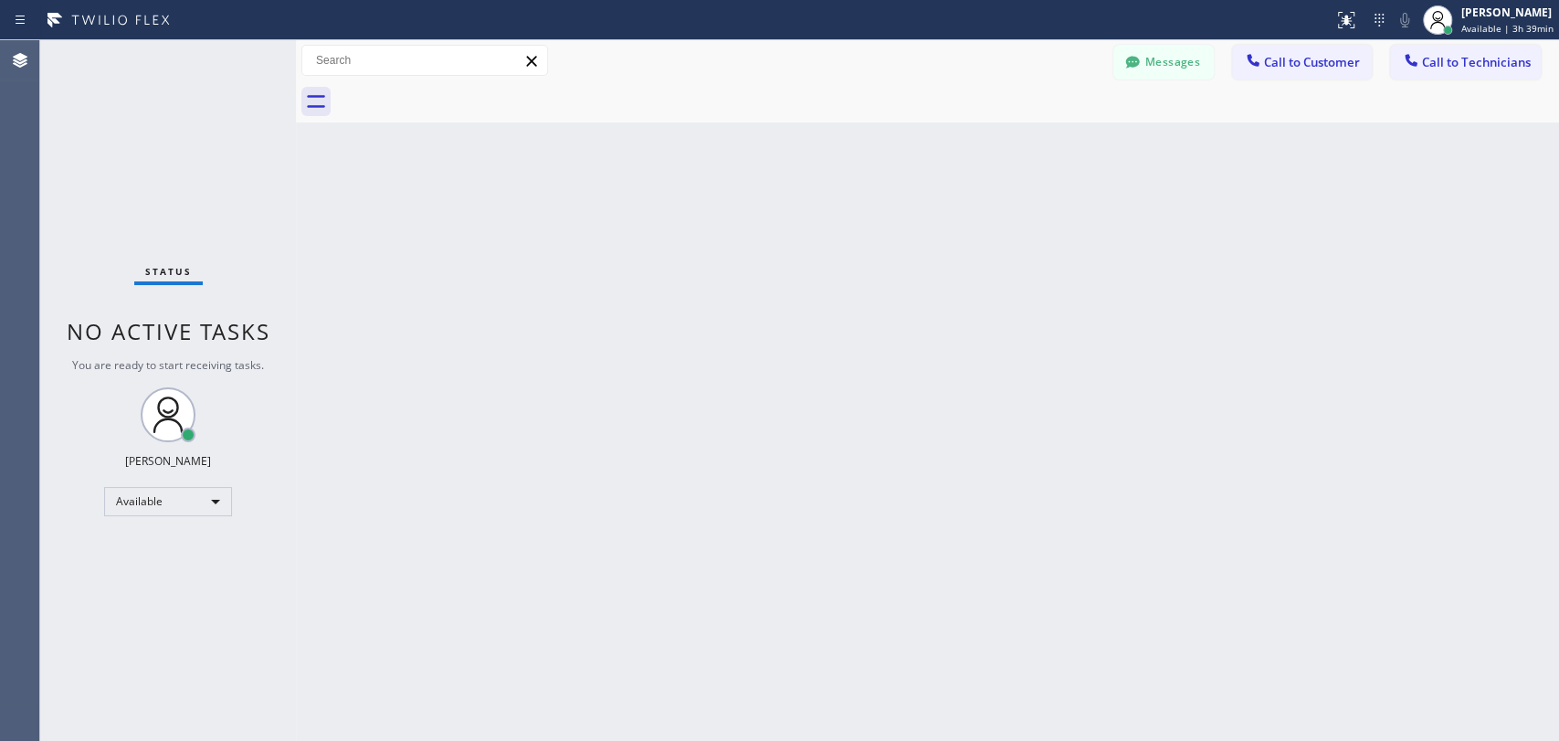
click at [920, 294] on div "Back to Dashboard Change Sender ID Customers Technicians DD [PERSON_NAME] [DATE…" at bounding box center [927, 390] width 1263 height 700
click at [917, 284] on div "Back to Dashboard Change Sender ID Customers Technicians DD [PERSON_NAME] [DATE…" at bounding box center [927, 390] width 1263 height 700
click at [1335, 367] on div "Back to Dashboard Change Sender ID Customers Technicians DD [PERSON_NAME] [DATE…" at bounding box center [927, 390] width 1263 height 700
click at [1426, 69] on span "Call to Technicians" at bounding box center [1476, 62] width 109 height 16
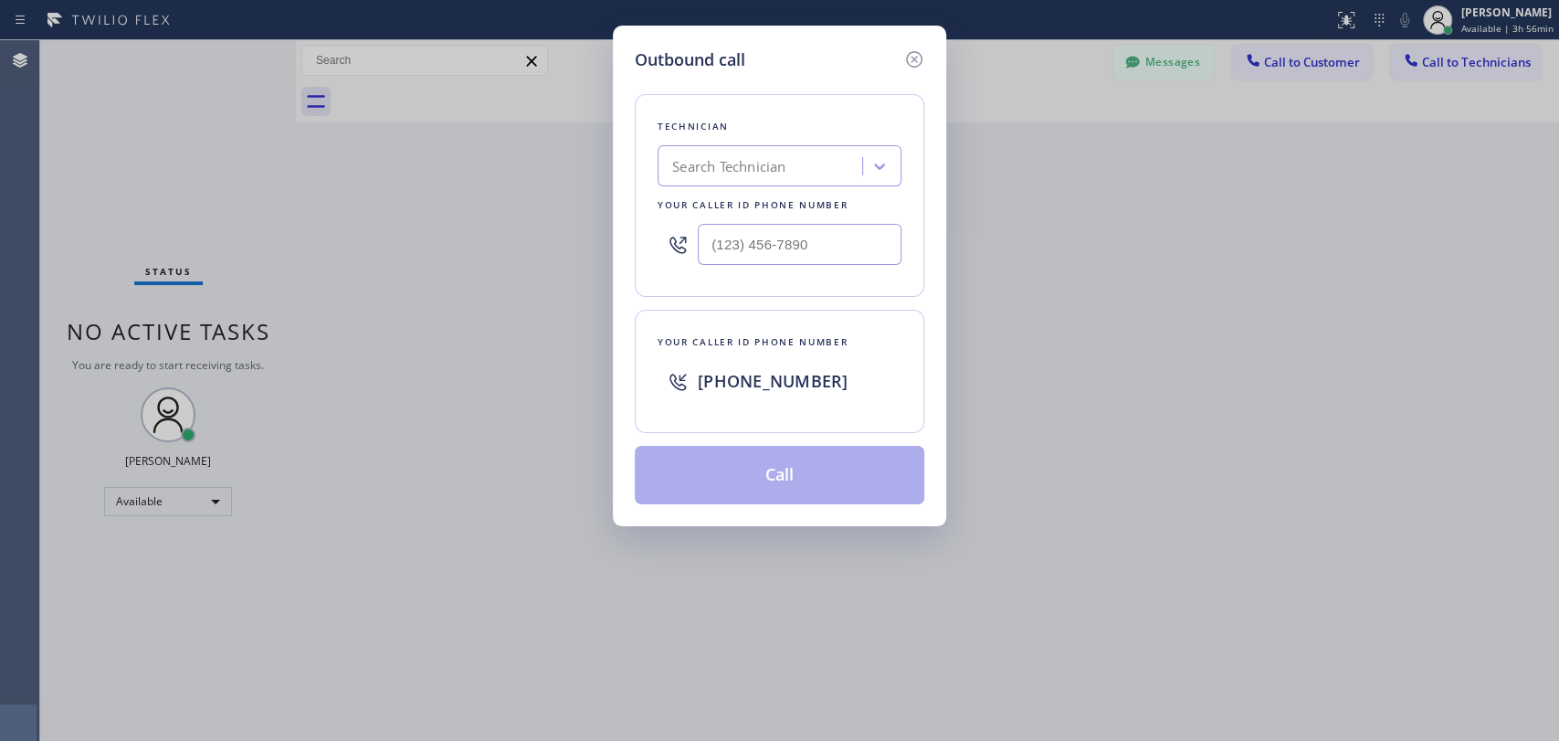
click at [785, 164] on div "Search Technician" at bounding box center [728, 166] width 113 height 21
type input "j"
click at [918, 69] on icon at bounding box center [914, 59] width 22 height 22
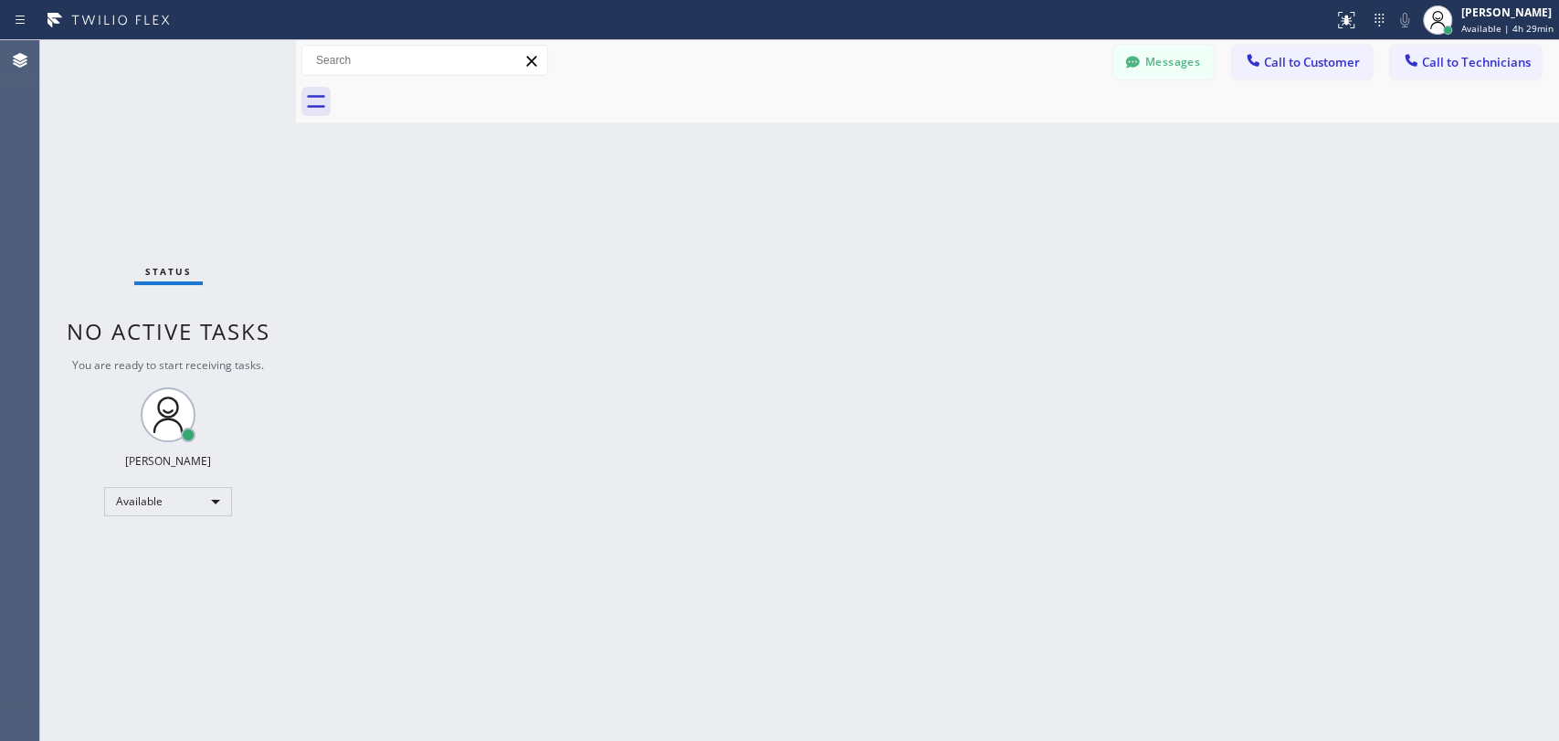
click at [1351, 299] on div "Back to Dashboard Change Sender ID Customers Technicians DD [PERSON_NAME] [DATE…" at bounding box center [927, 390] width 1263 height 700
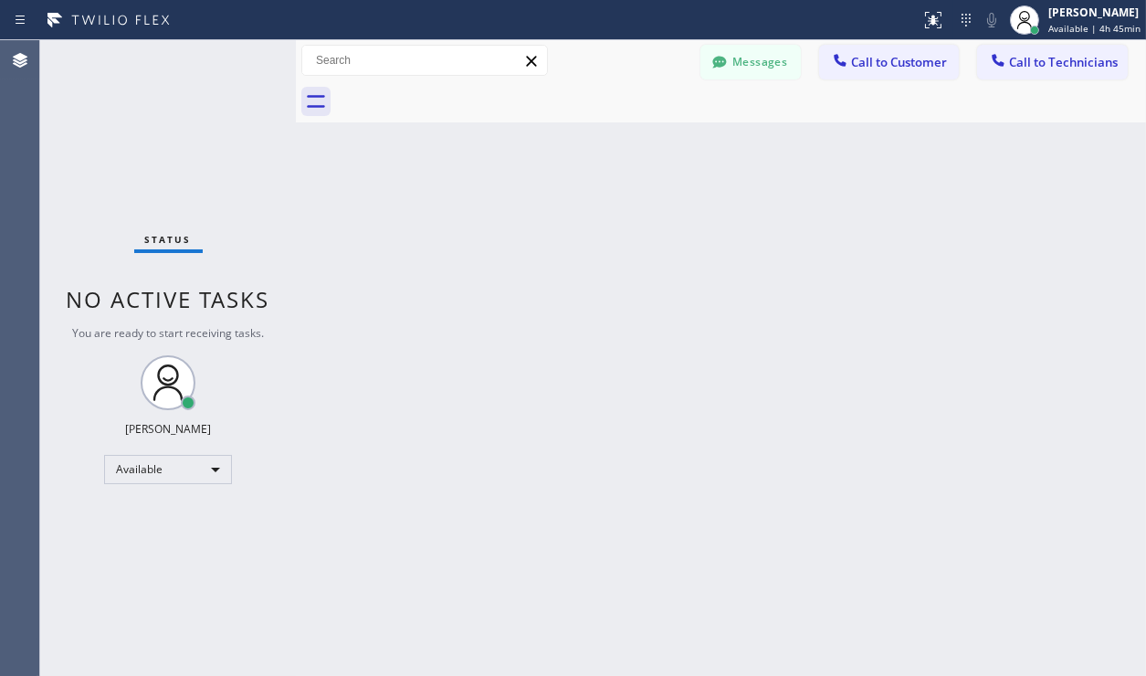
drag, startPoint x: 593, startPoint y: 1, endPoint x: 486, endPoint y: 110, distance: 152.4
click at [439, 206] on div "Back to Dashboard Change Sender ID Customers Technicians DD [PERSON_NAME] [DATE…" at bounding box center [721, 358] width 850 height 636
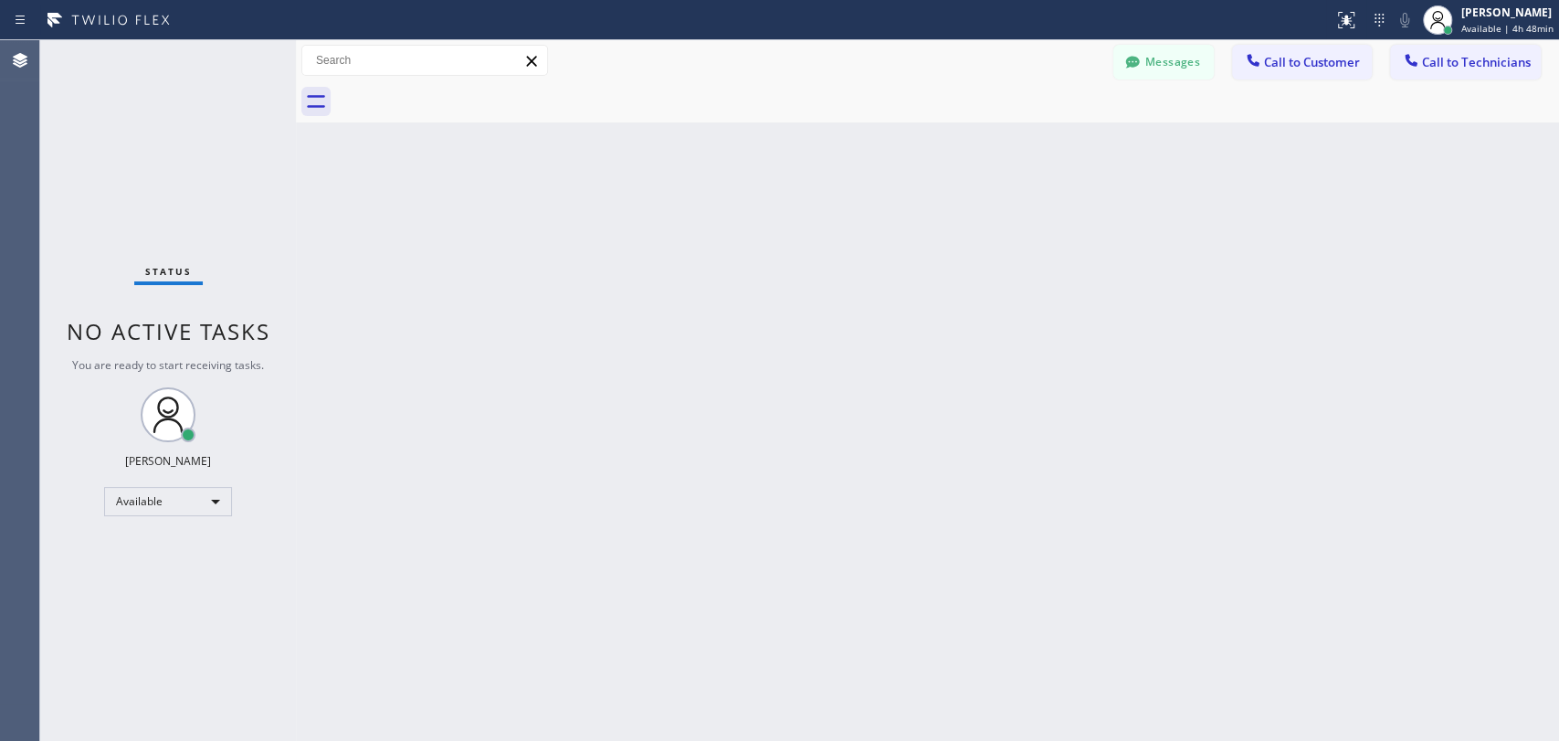
click at [571, 289] on div "Back to Dashboard Change Sender ID Customers Technicians DD [PERSON_NAME] [DATE…" at bounding box center [927, 390] width 1263 height 700
click at [1100, 283] on div "Back to Dashboard Change Sender ID Customers Technicians DD [PERSON_NAME] [DATE…" at bounding box center [927, 390] width 1263 height 700
click at [1384, 546] on div "Back to Dashboard Change Sender ID Customers Technicians DD [PERSON_NAME] [DATE…" at bounding box center [927, 390] width 1263 height 700
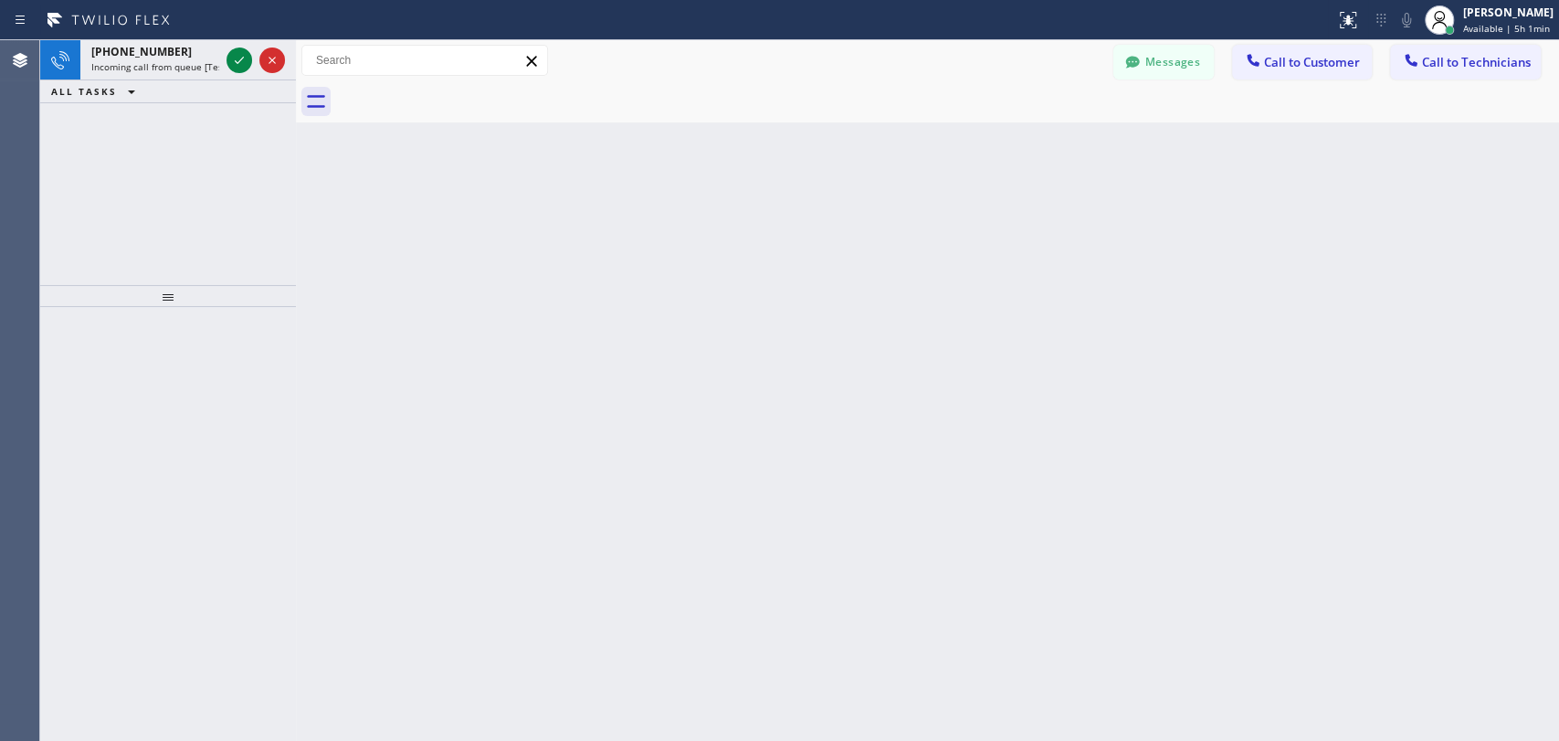
drag, startPoint x: 733, startPoint y: 261, endPoint x: 555, endPoint y: 342, distance: 195.4
click at [555, 342] on div "Back to Dashboard Change Sender ID Customers Technicians DD [PERSON_NAME] [DATE…" at bounding box center [927, 390] width 1263 height 700
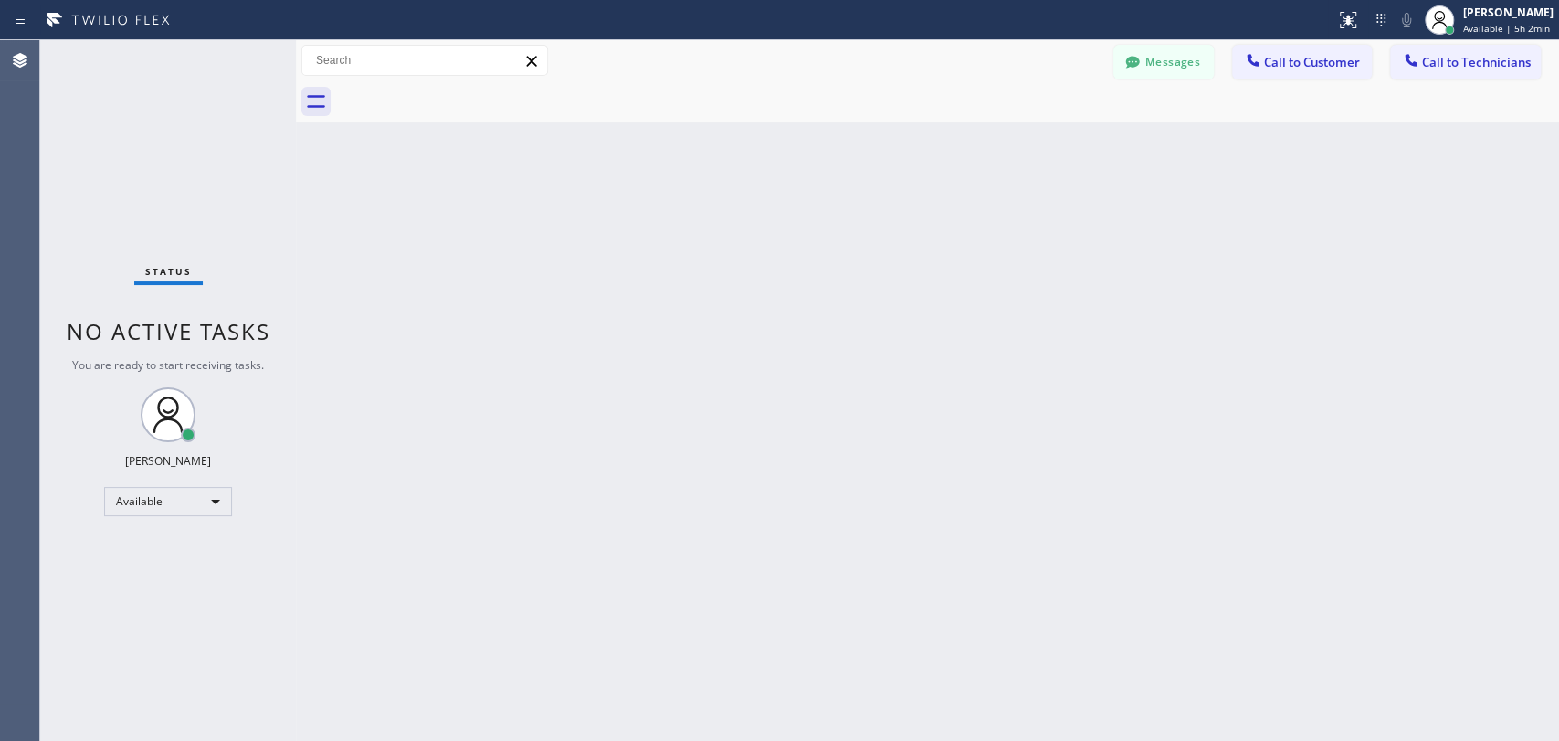
click at [554, 339] on div "Back to Dashboard Change Sender ID Customers Technicians DD [PERSON_NAME] [DATE…" at bounding box center [927, 390] width 1263 height 700
click at [553, 366] on div "Back to Dashboard Change Sender ID Customers Technicians DD [PERSON_NAME] [DATE…" at bounding box center [927, 390] width 1263 height 700
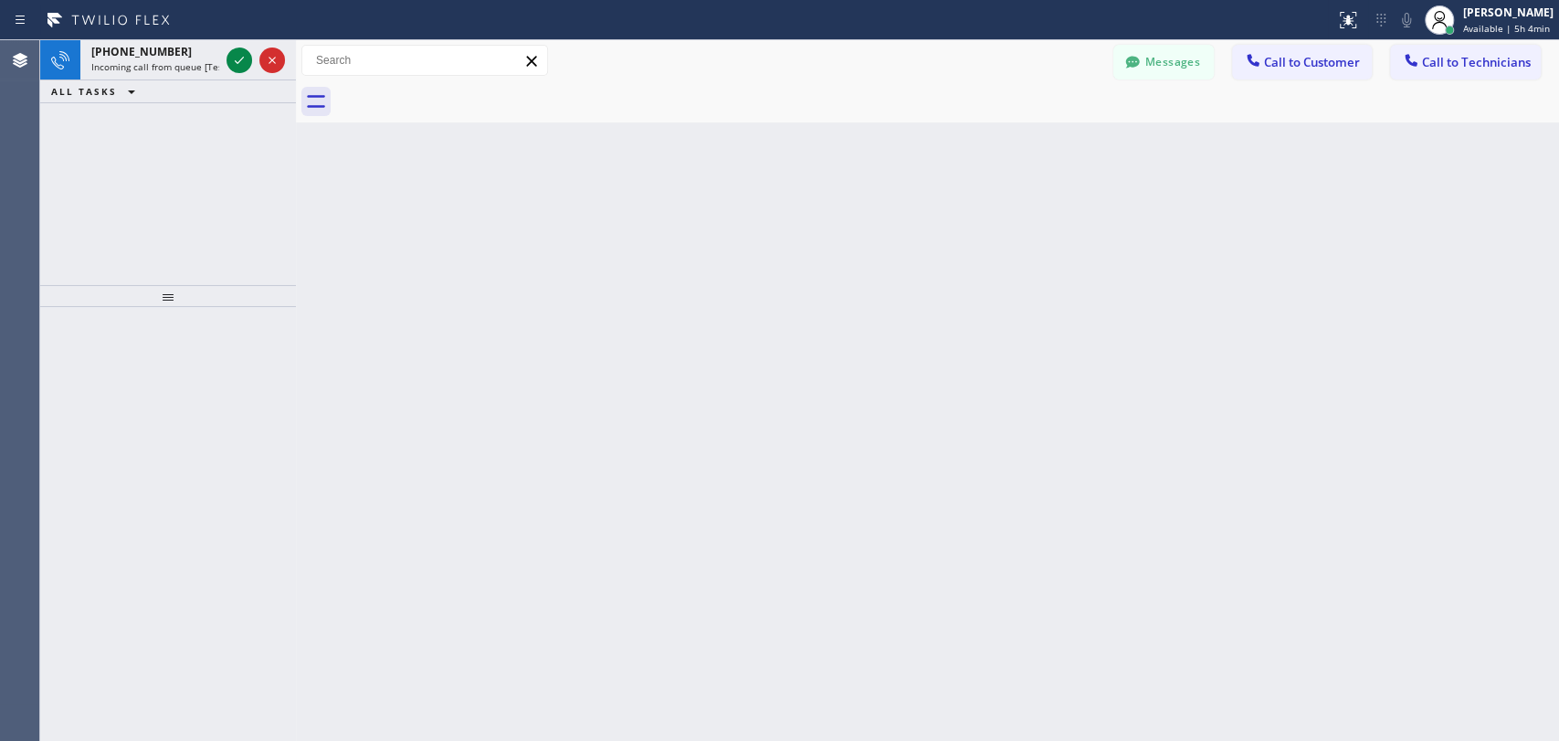
click at [553, 366] on div "Back to Dashboard Change Sender ID Customers Technicians DD [PERSON_NAME] [DATE…" at bounding box center [927, 390] width 1263 height 700
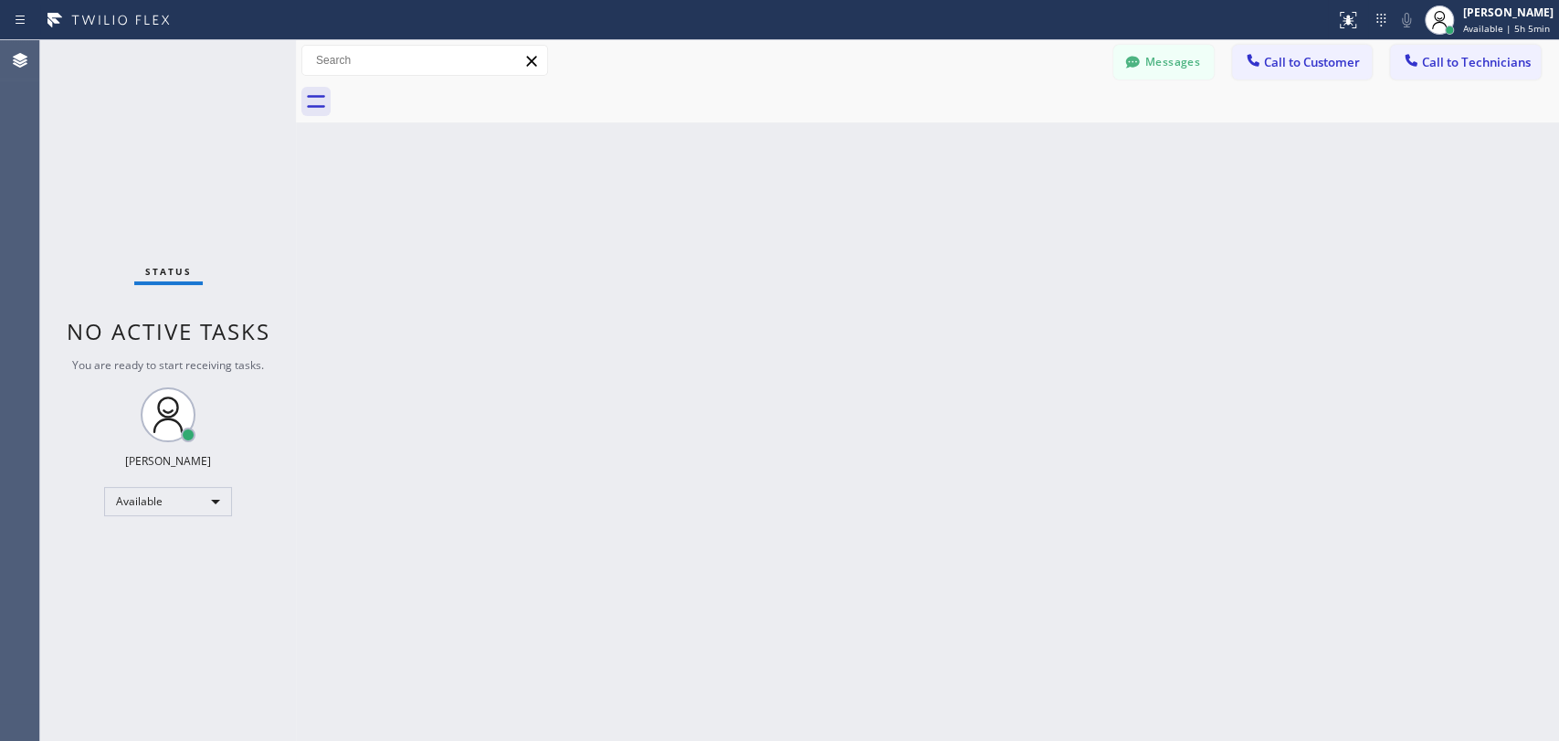
click at [1388, 236] on div "Back to Dashboard Change Sender ID Customers Technicians DD [PERSON_NAME] [DATE…" at bounding box center [927, 390] width 1263 height 700
click at [1408, 253] on div "Back to Dashboard Change Sender ID Customers Technicians DD [PERSON_NAME] [DATE…" at bounding box center [927, 390] width 1263 height 700
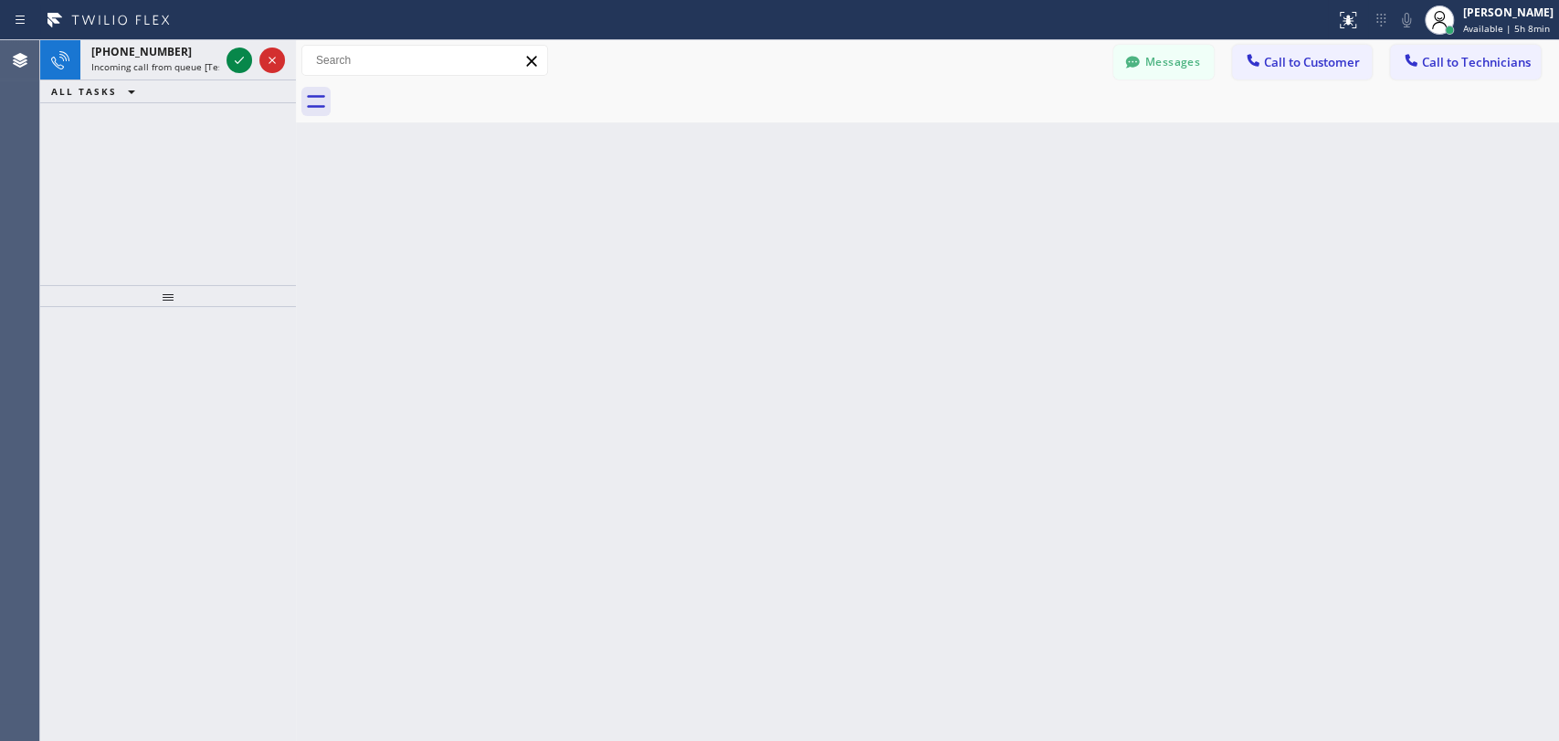
click at [34, 170] on div "Agent Desktop" at bounding box center [19, 390] width 39 height 700
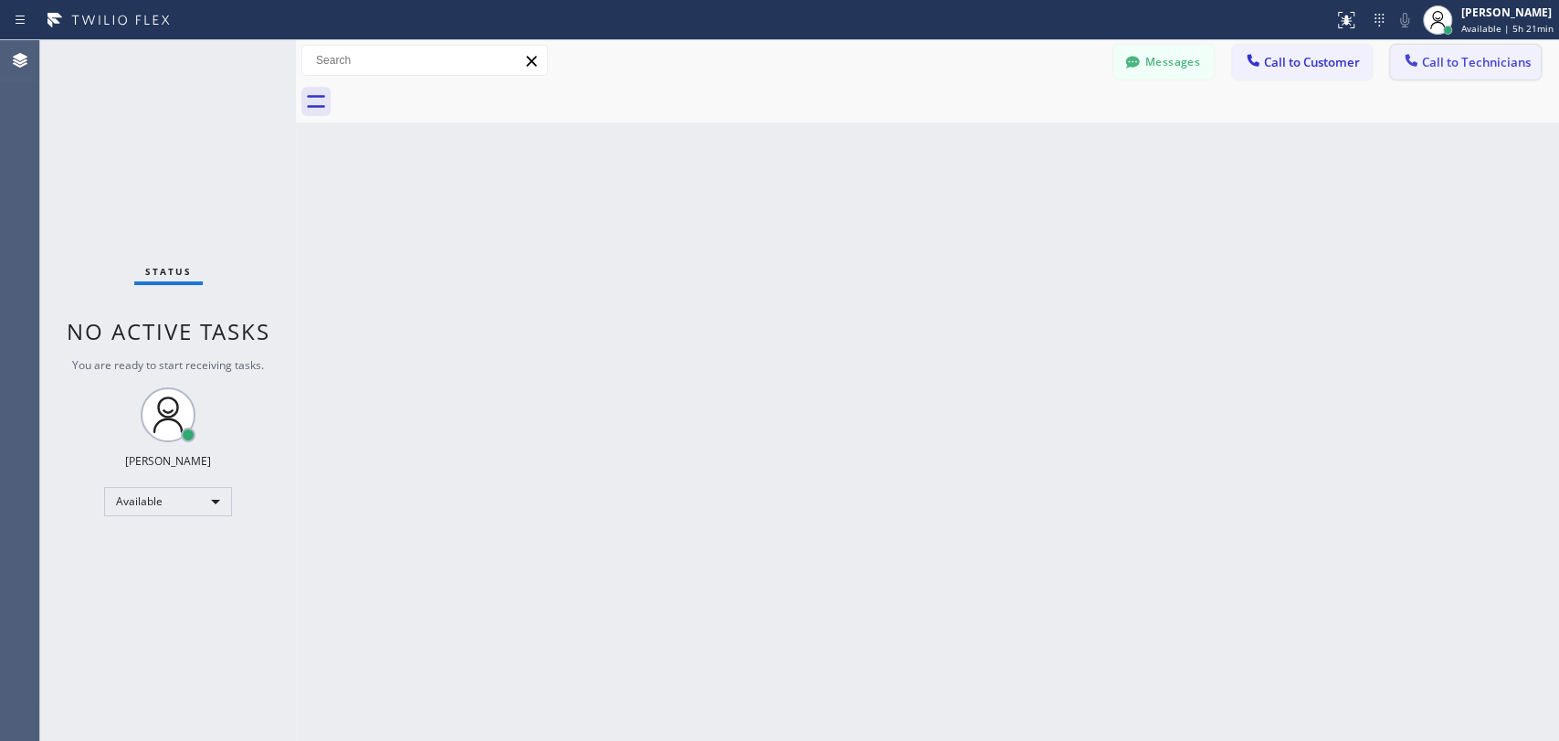
click at [1468, 57] on span "Call to Technicians" at bounding box center [1476, 62] width 109 height 16
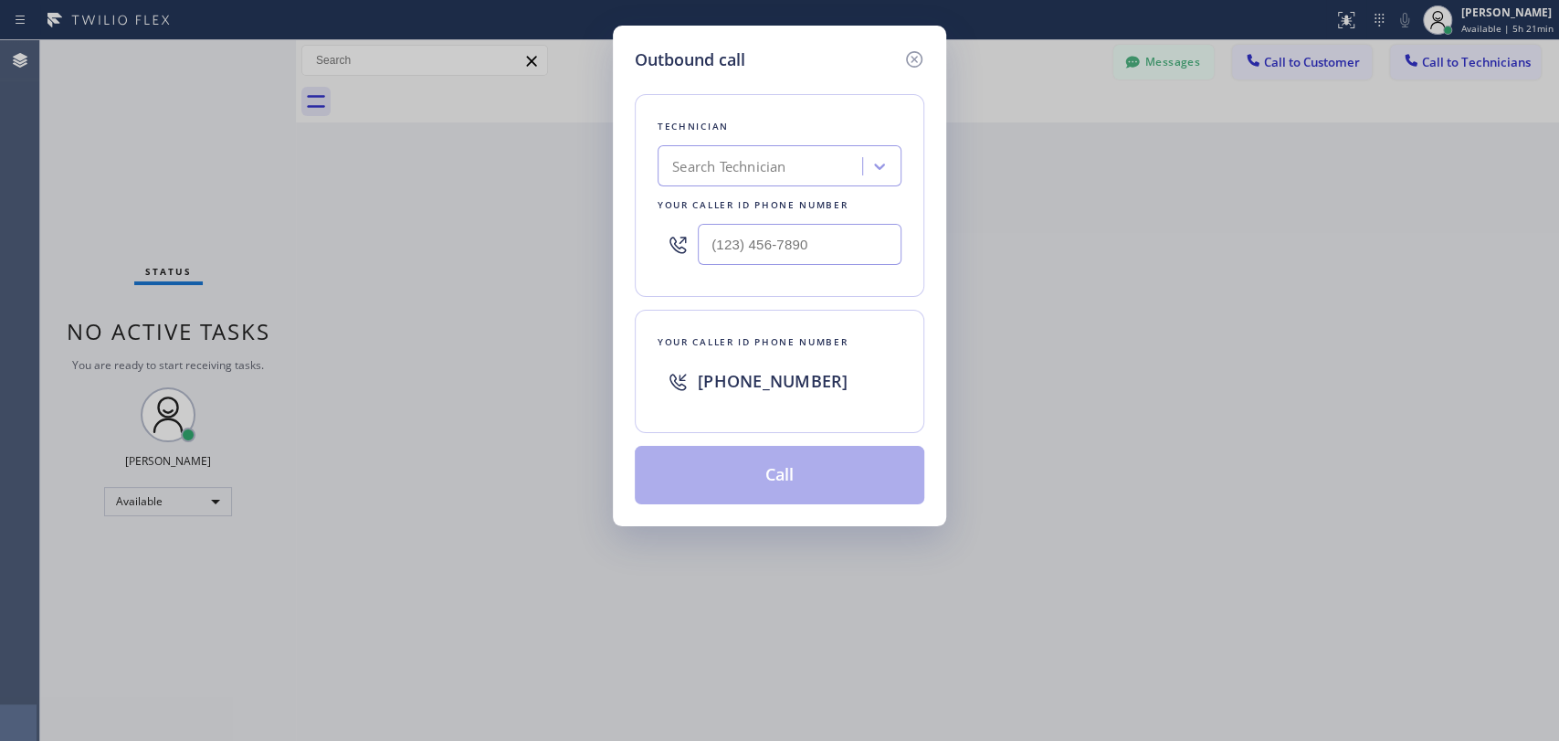
click at [699, 175] on div "Search Technician" at bounding box center [728, 166] width 113 height 21
type input "sevak"
click at [771, 209] on div "[PERSON_NAME]" at bounding box center [780, 204] width 244 height 33
type input "[PHONE_NUMBER]"
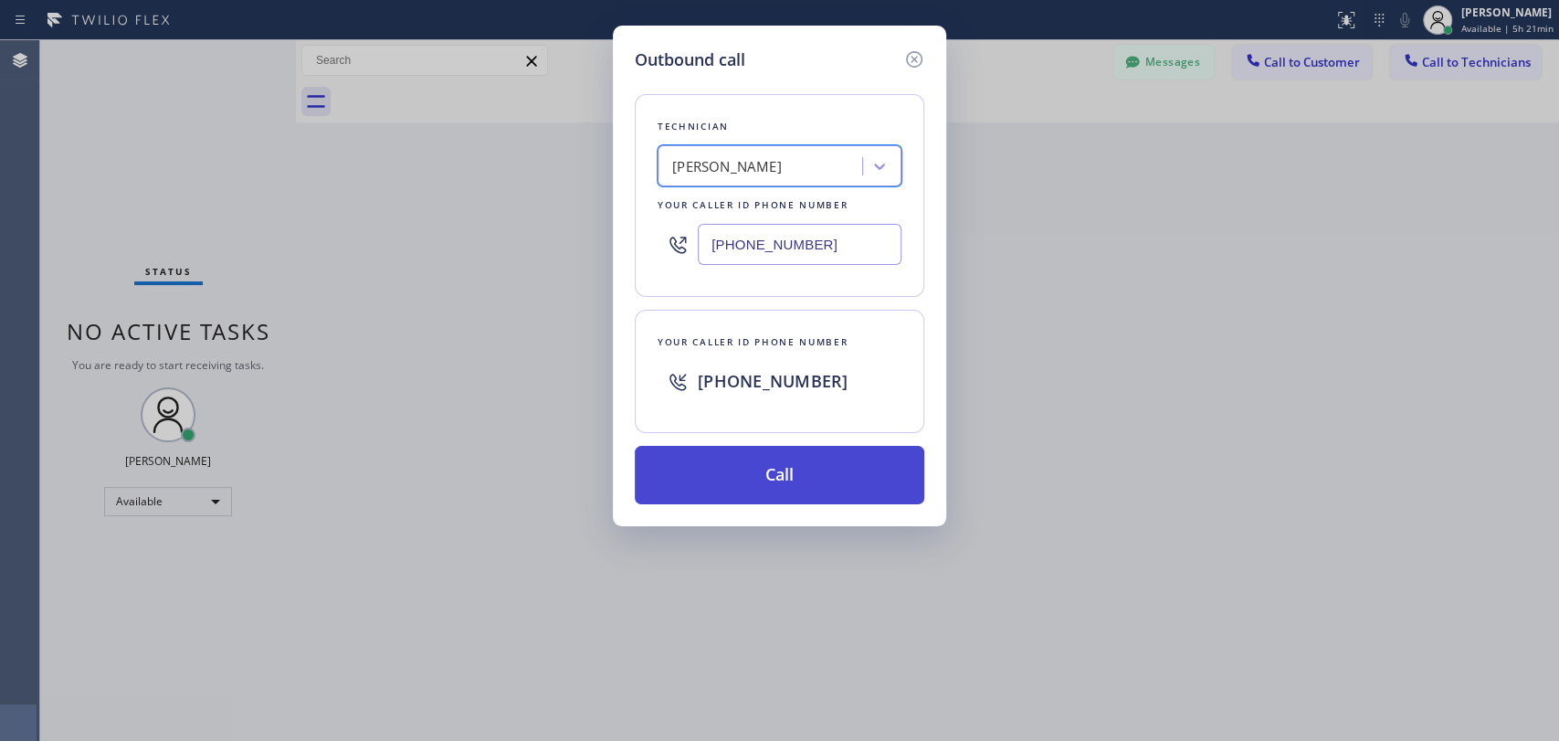
click at [782, 474] on button "Call" at bounding box center [779, 475] width 289 height 58
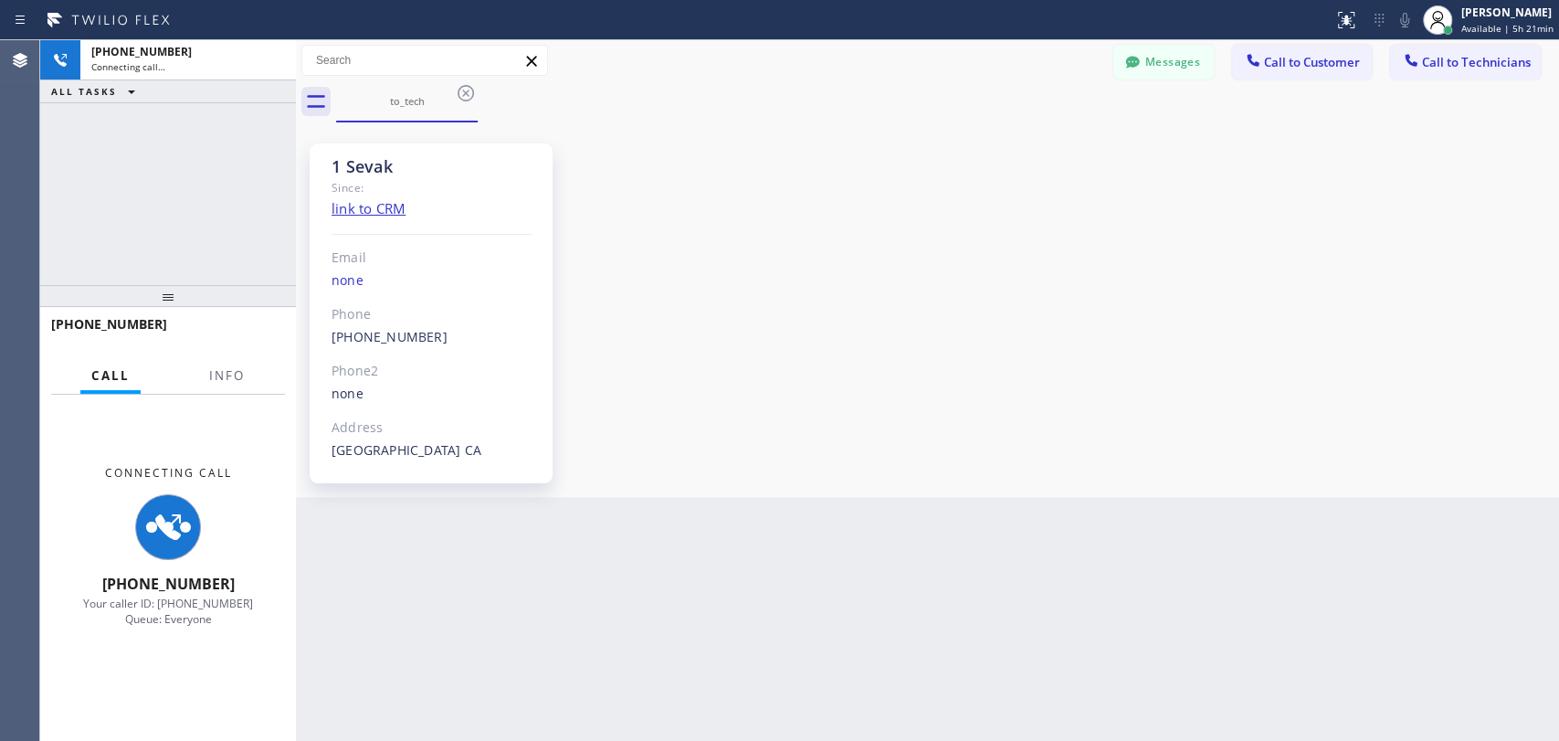
scroll to position [859, 0]
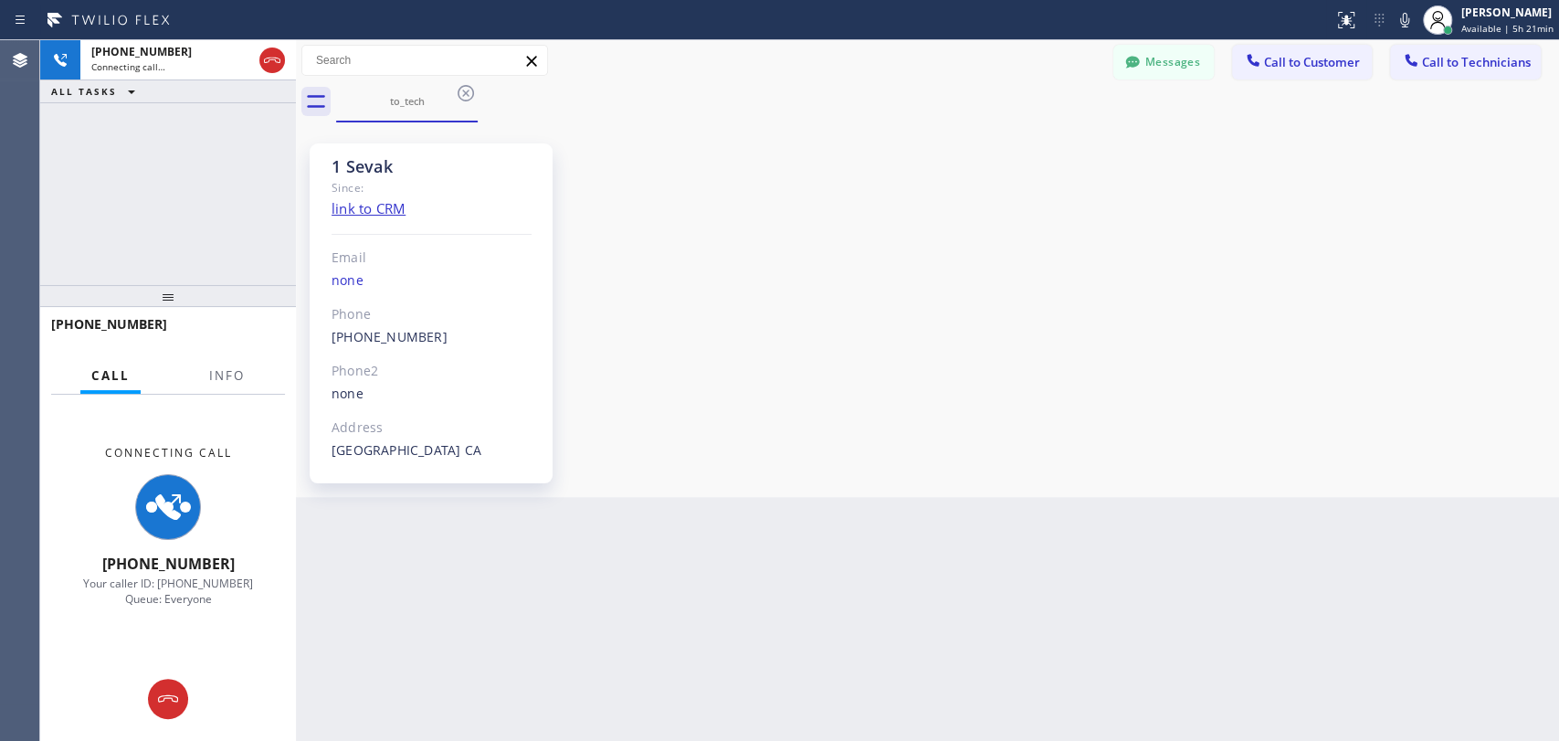
click at [1344, 157] on div "1 Sevak Since: link to CRM Email none Phone [PHONE_NUMBER] Outbound call Techni…" at bounding box center [927, 309] width 1254 height 365
drag, startPoint x: 925, startPoint y: 125, endPoint x: 934, endPoint y: 61, distance: 64.6
click at [925, 124] on div "1 Sevak Since: link to CRM Email none Phone [PHONE_NUMBER] Outbound call Techni…" at bounding box center [927, 309] width 1263 height 374
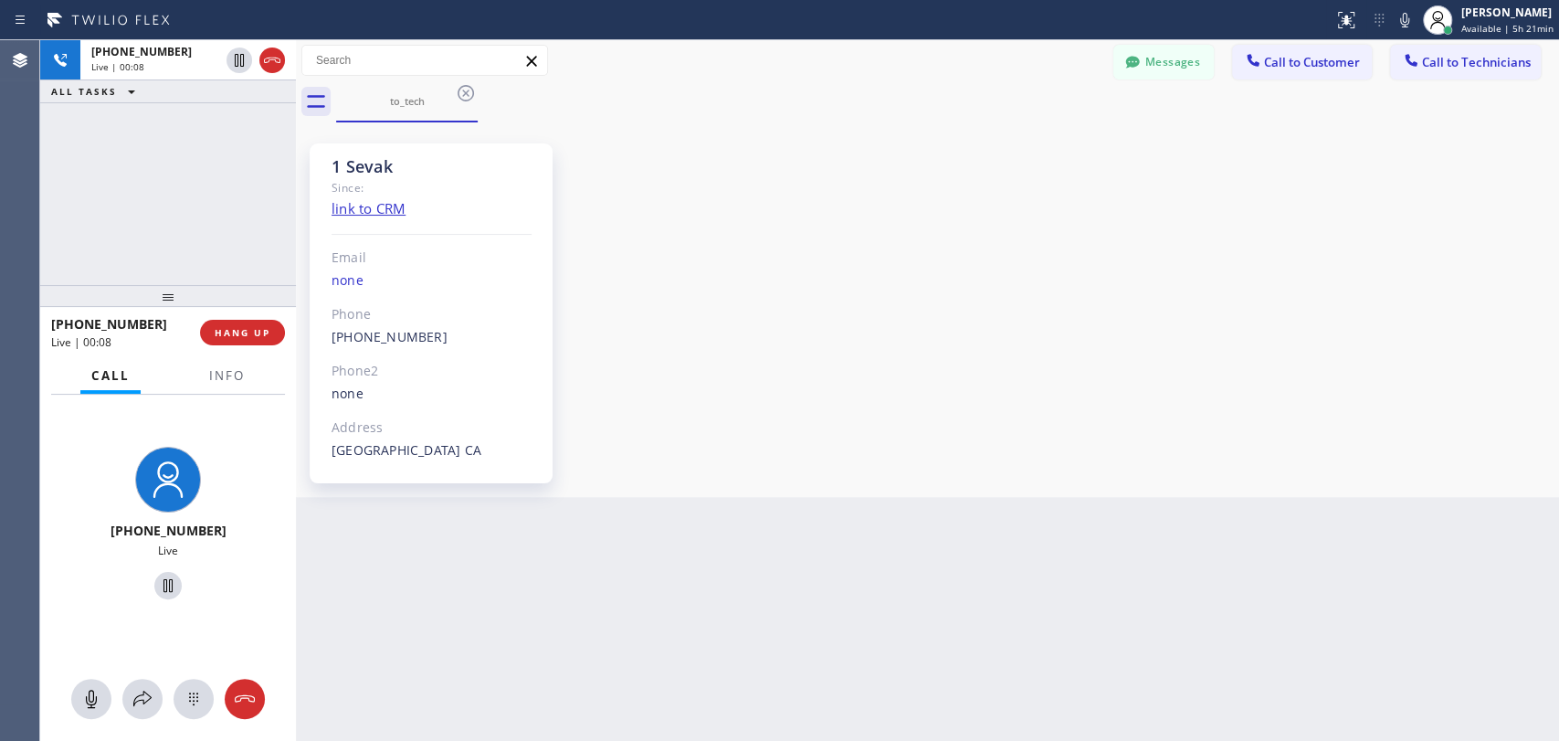
click at [32, 247] on div "Agent Desktop" at bounding box center [19, 390] width 39 height 700
click at [256, 337] on span "HANG UP" at bounding box center [243, 332] width 56 height 13
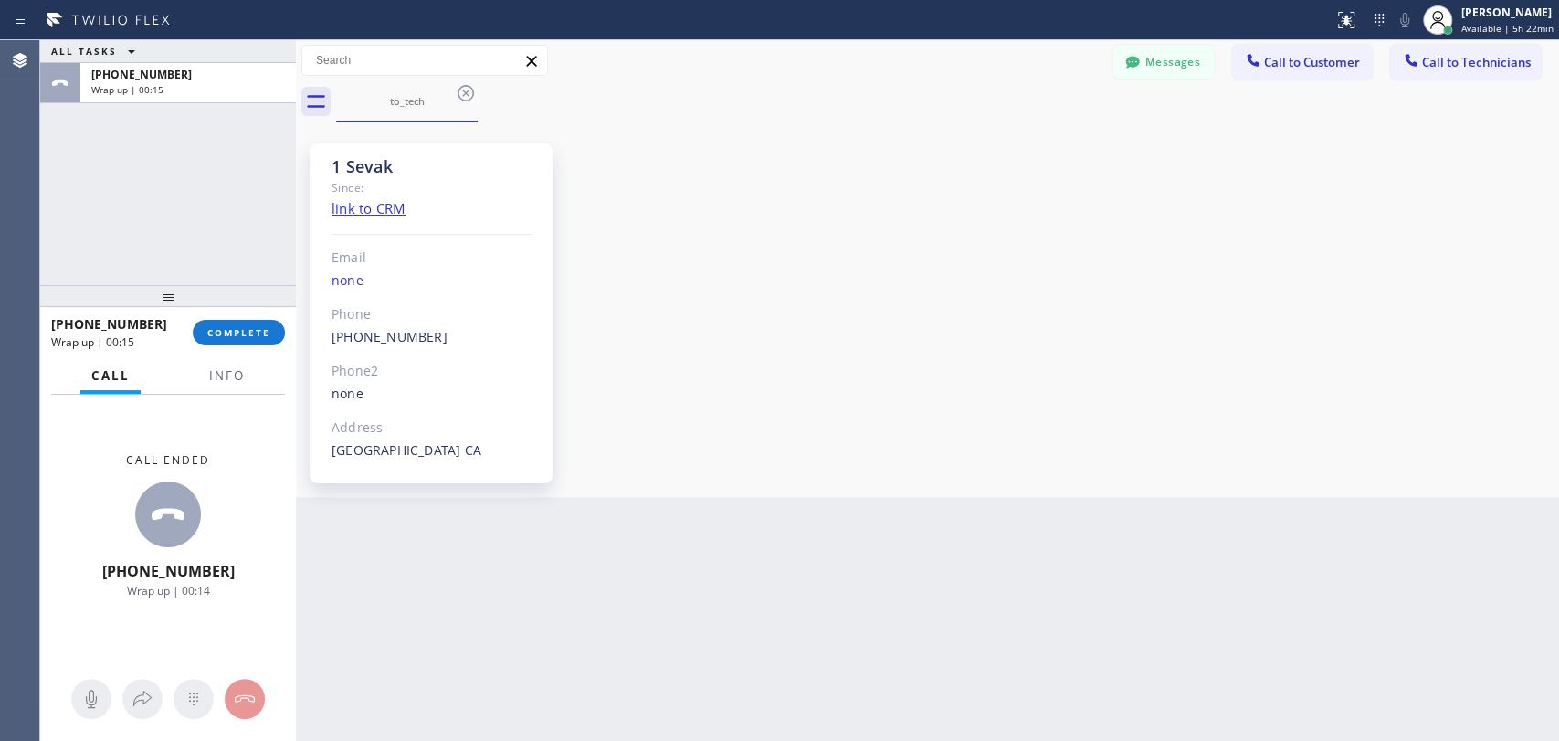
click at [257, 323] on button "COMPLETE" at bounding box center [239, 333] width 92 height 26
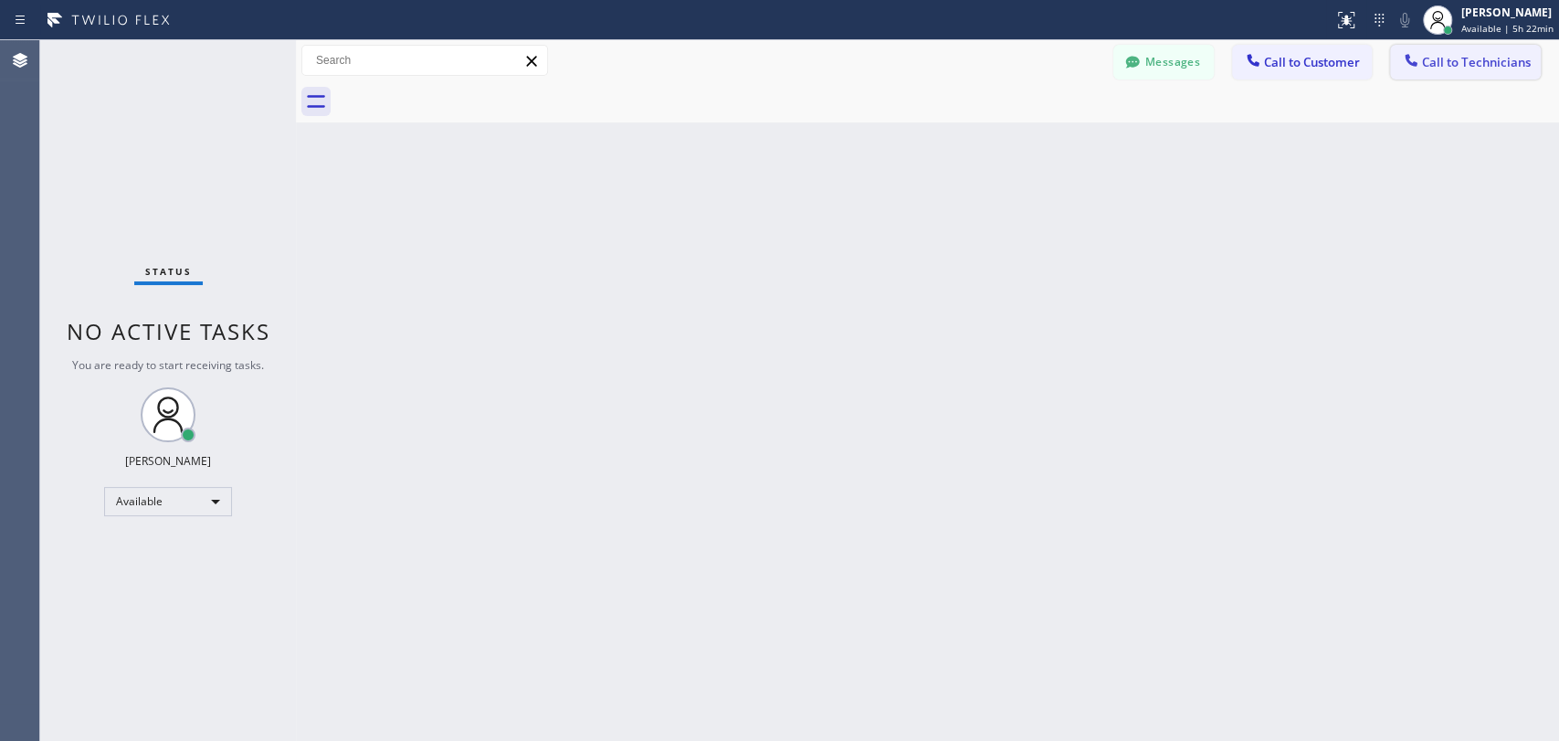
click at [1430, 58] on span "Call to Technicians" at bounding box center [1476, 62] width 109 height 16
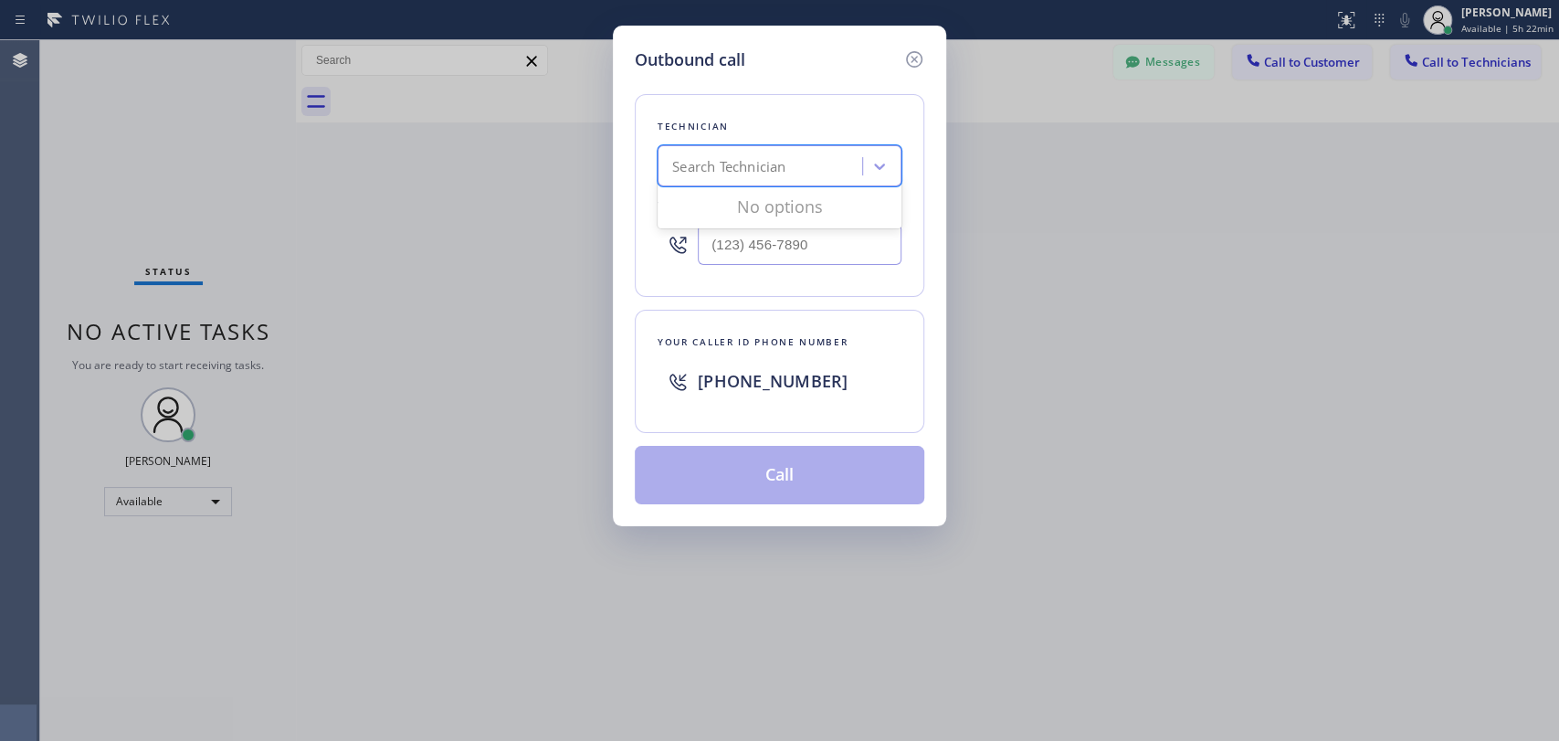
click at [731, 163] on div "Search Technician" at bounding box center [728, 166] width 113 height 21
type input "sevak"
click at [775, 200] on div "[PERSON_NAME]" at bounding box center [780, 204] width 244 height 33
type input "[PHONE_NUMBER]"
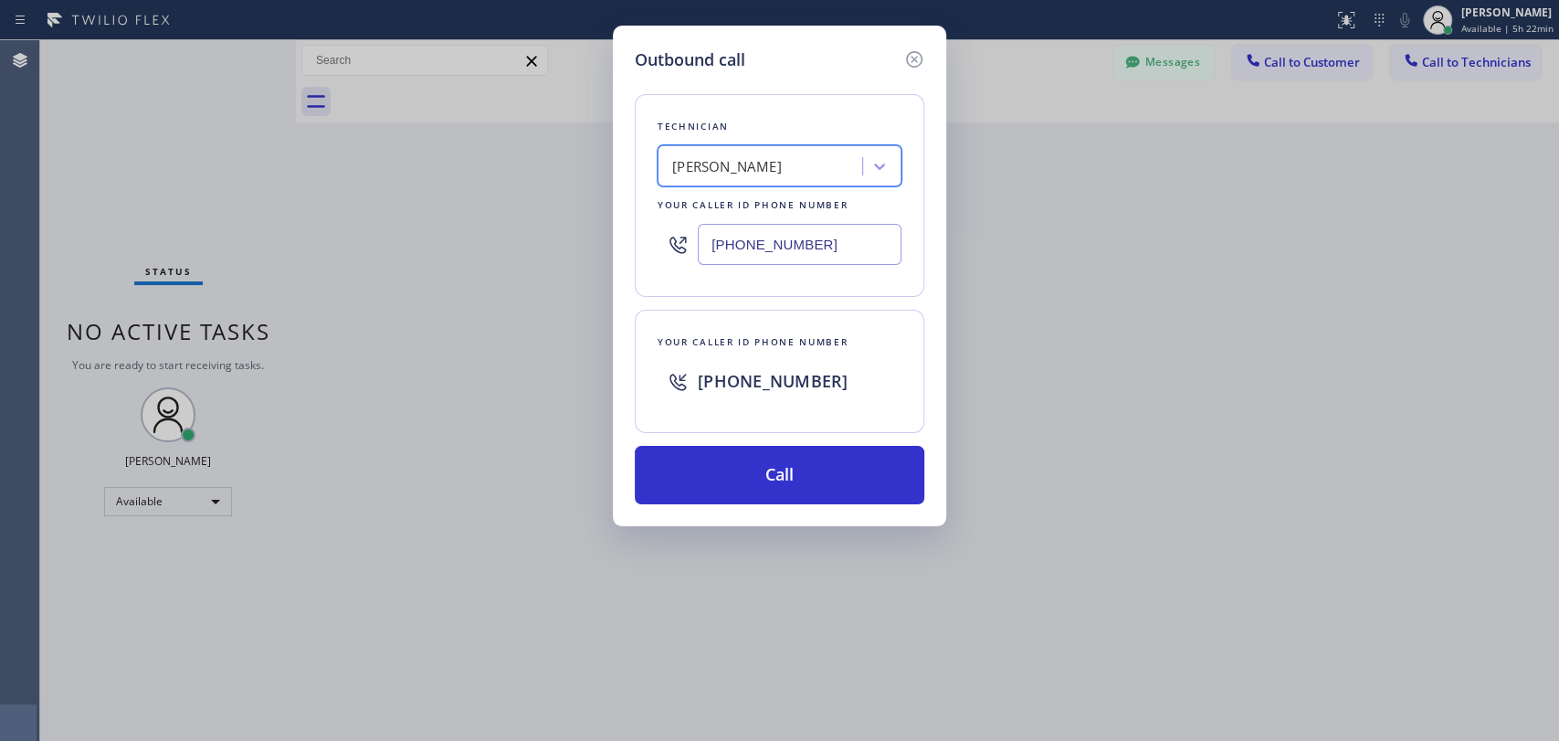
drag, startPoint x: 815, startPoint y: 469, endPoint x: 919, endPoint y: 546, distance: 129.3
click at [816, 468] on button "Call" at bounding box center [779, 475] width 289 height 58
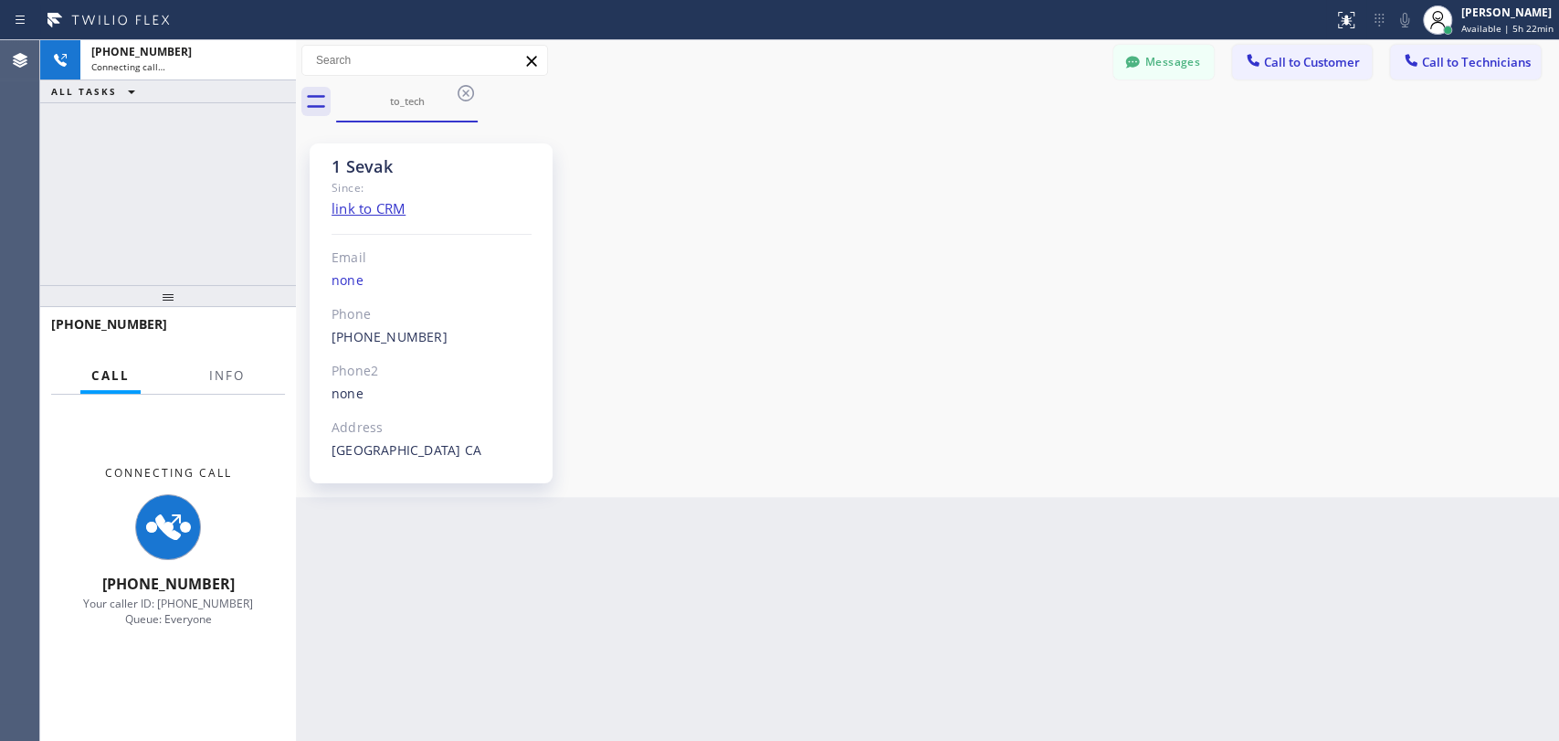
scroll to position [859, 0]
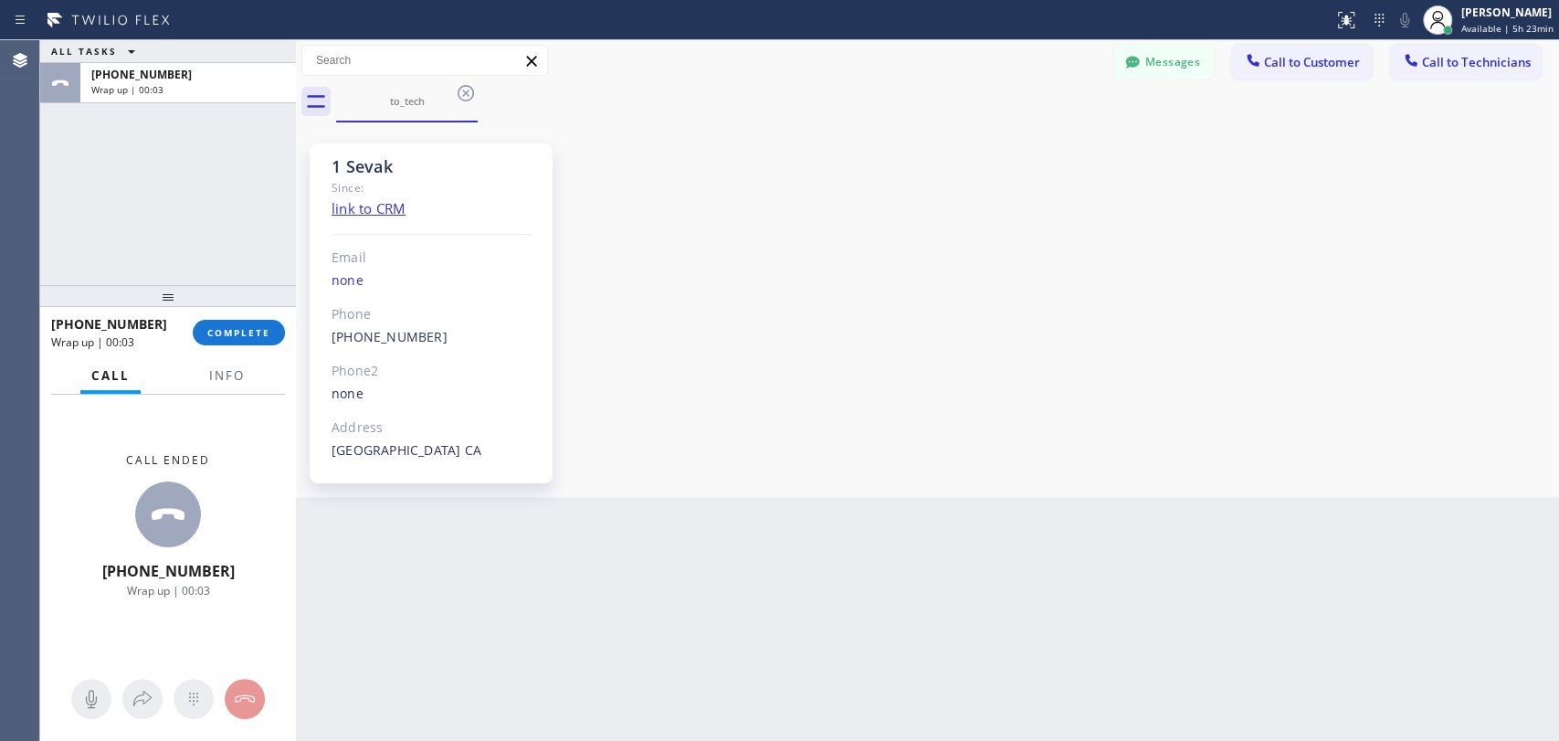
click at [68, 153] on div "ALL TASKS ALL TASKS ACTIVE TASKS TASKS IN WRAP UP [PHONE_NUMBER] Wrap up | 00:03" at bounding box center [168, 162] width 256 height 245
click at [247, 340] on button "COMPLETE" at bounding box center [239, 333] width 92 height 26
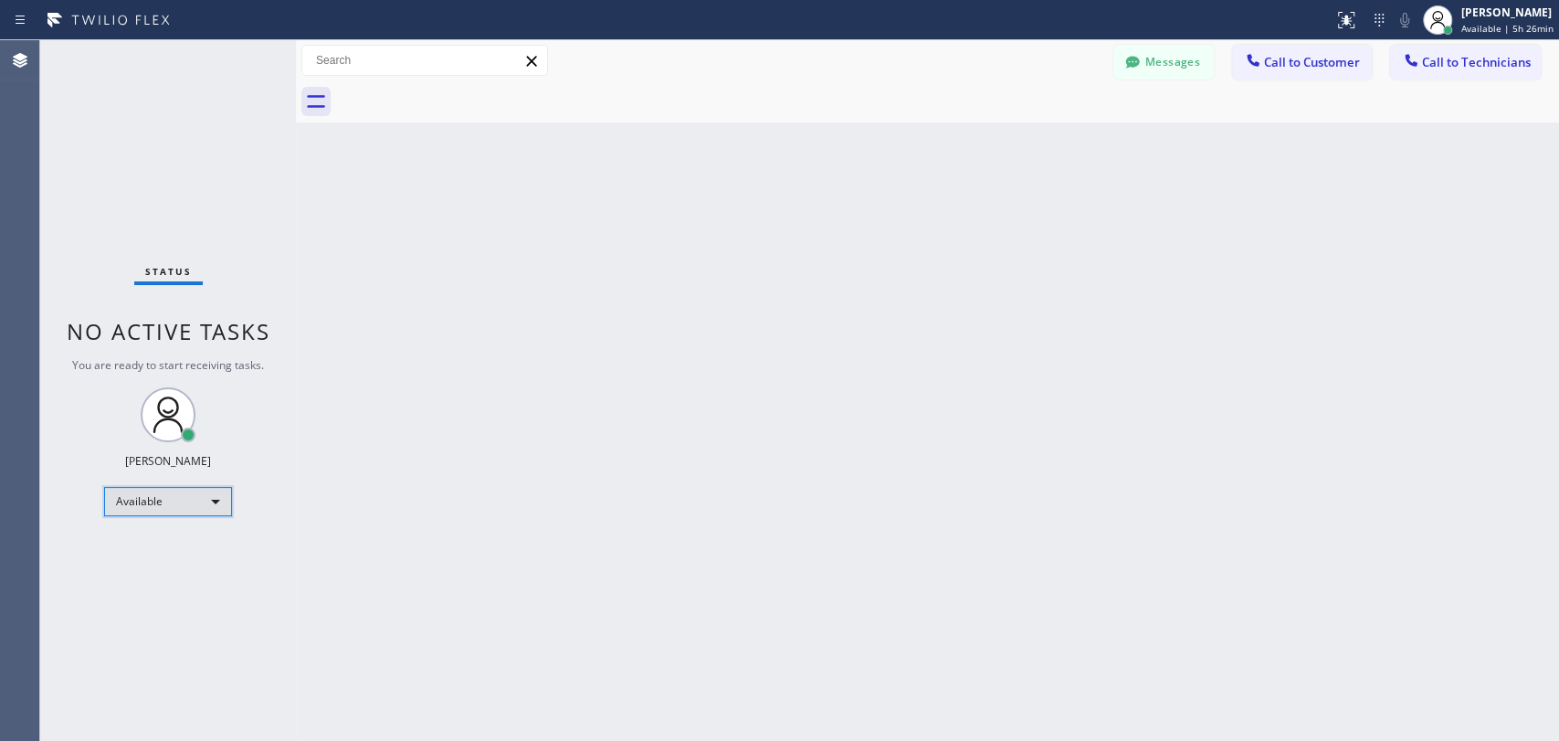
click at [219, 502] on div "Available" at bounding box center [168, 501] width 128 height 29
click at [191, 528] on li "Offline" at bounding box center [167, 525] width 124 height 22
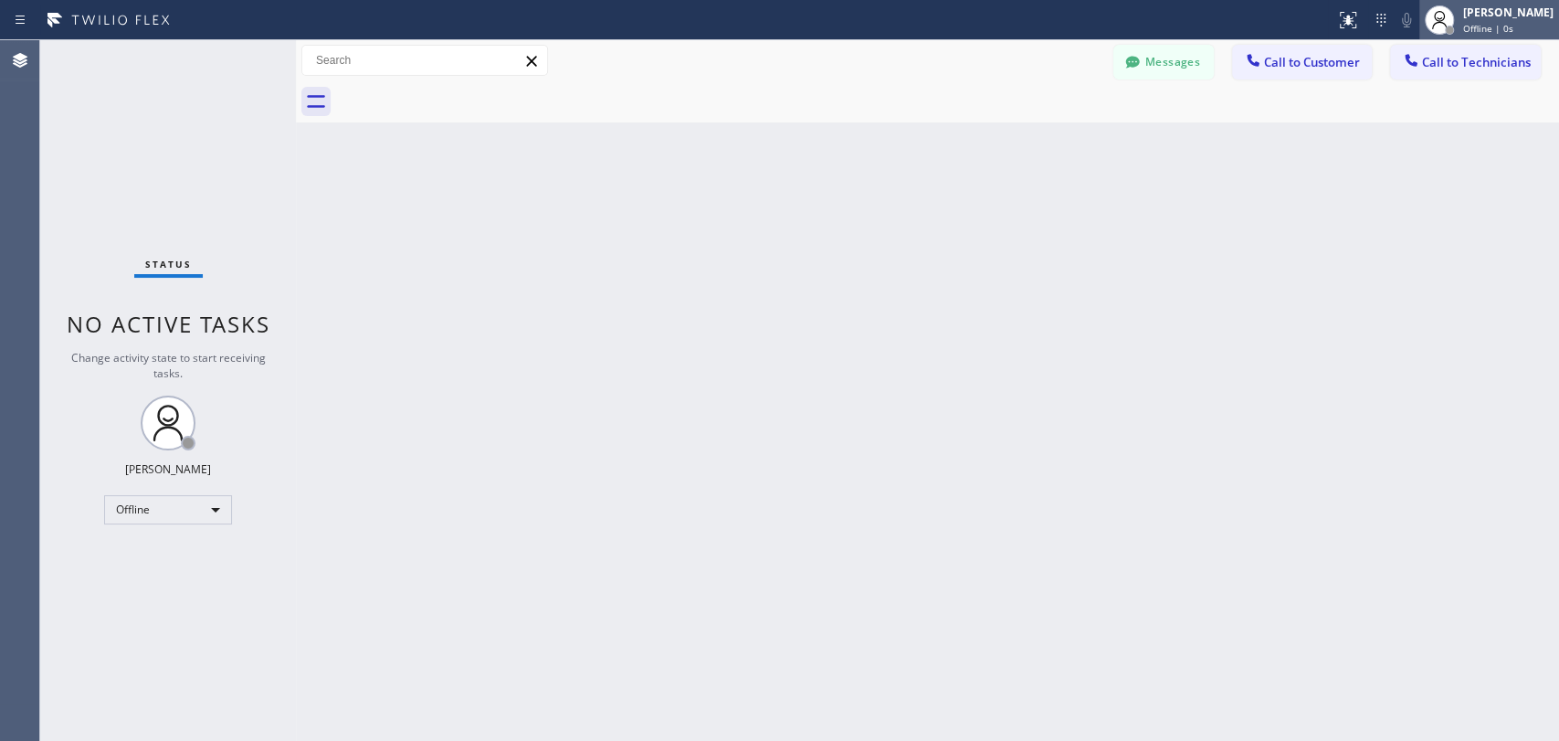
click at [1483, 30] on span "Offline | 0s" at bounding box center [1488, 28] width 50 height 13
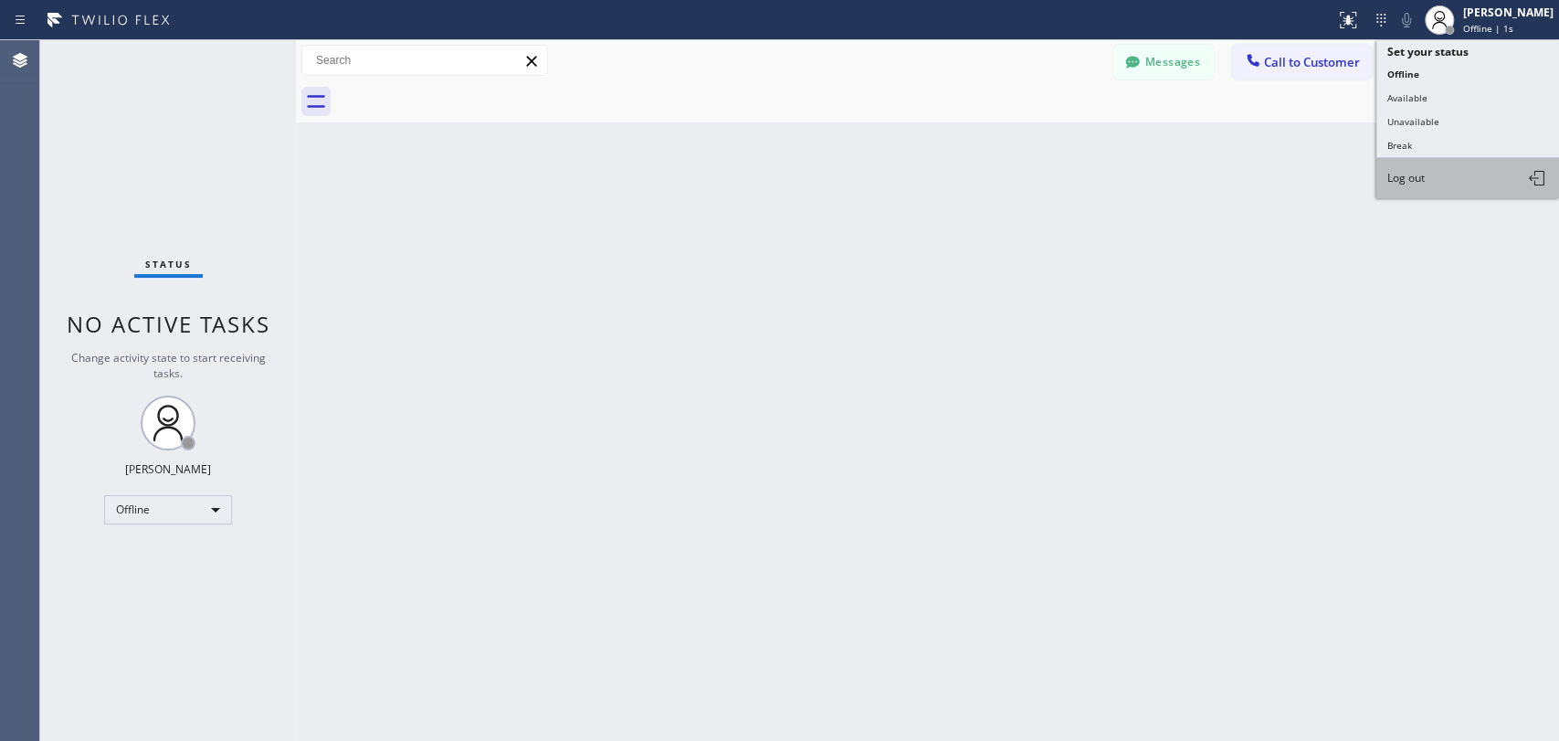
click at [1406, 173] on span "Log out" at bounding box center [1405, 178] width 37 height 16
